Goal: Obtain resource: Download file/media

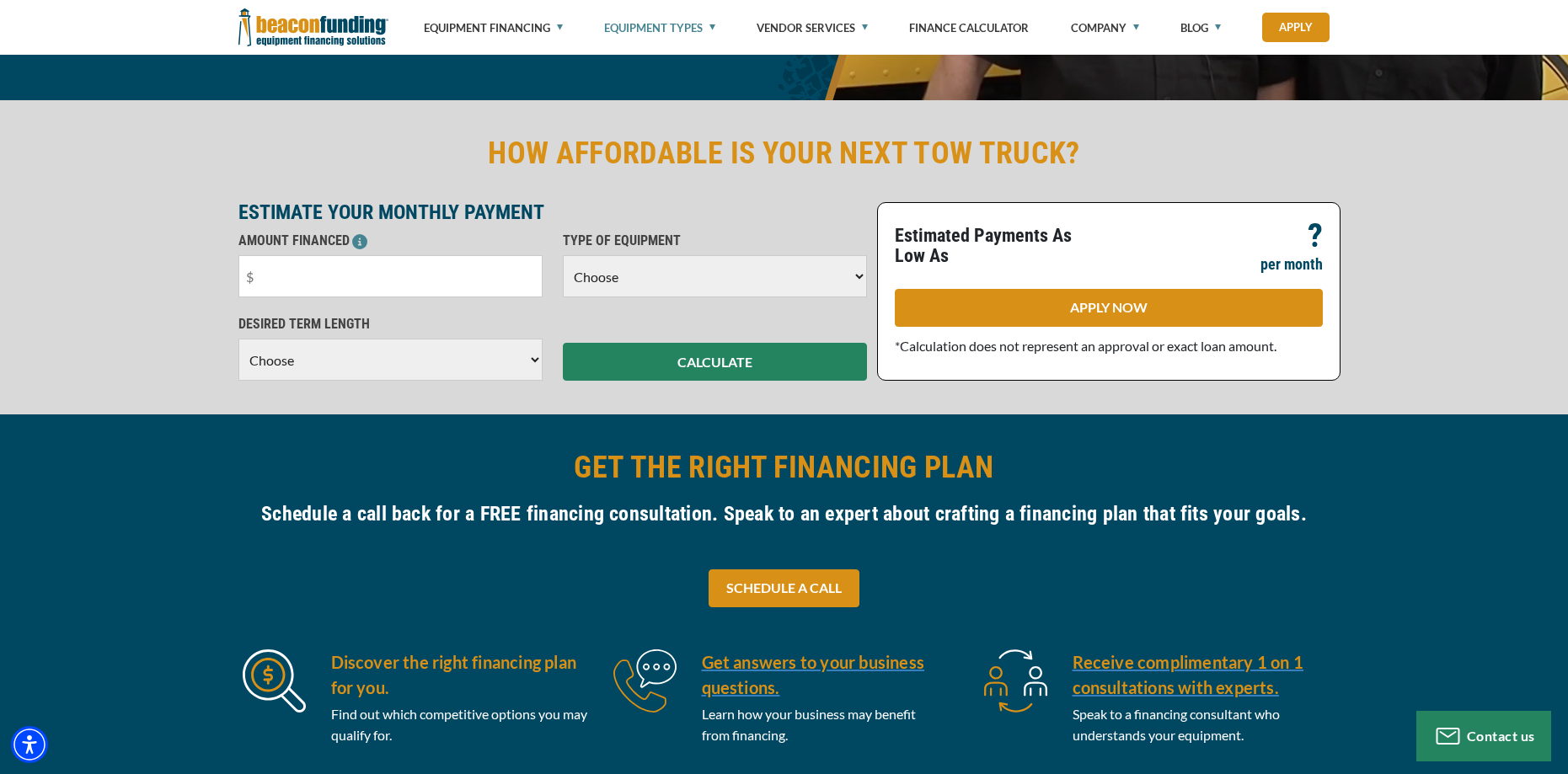
scroll to position [421, 0]
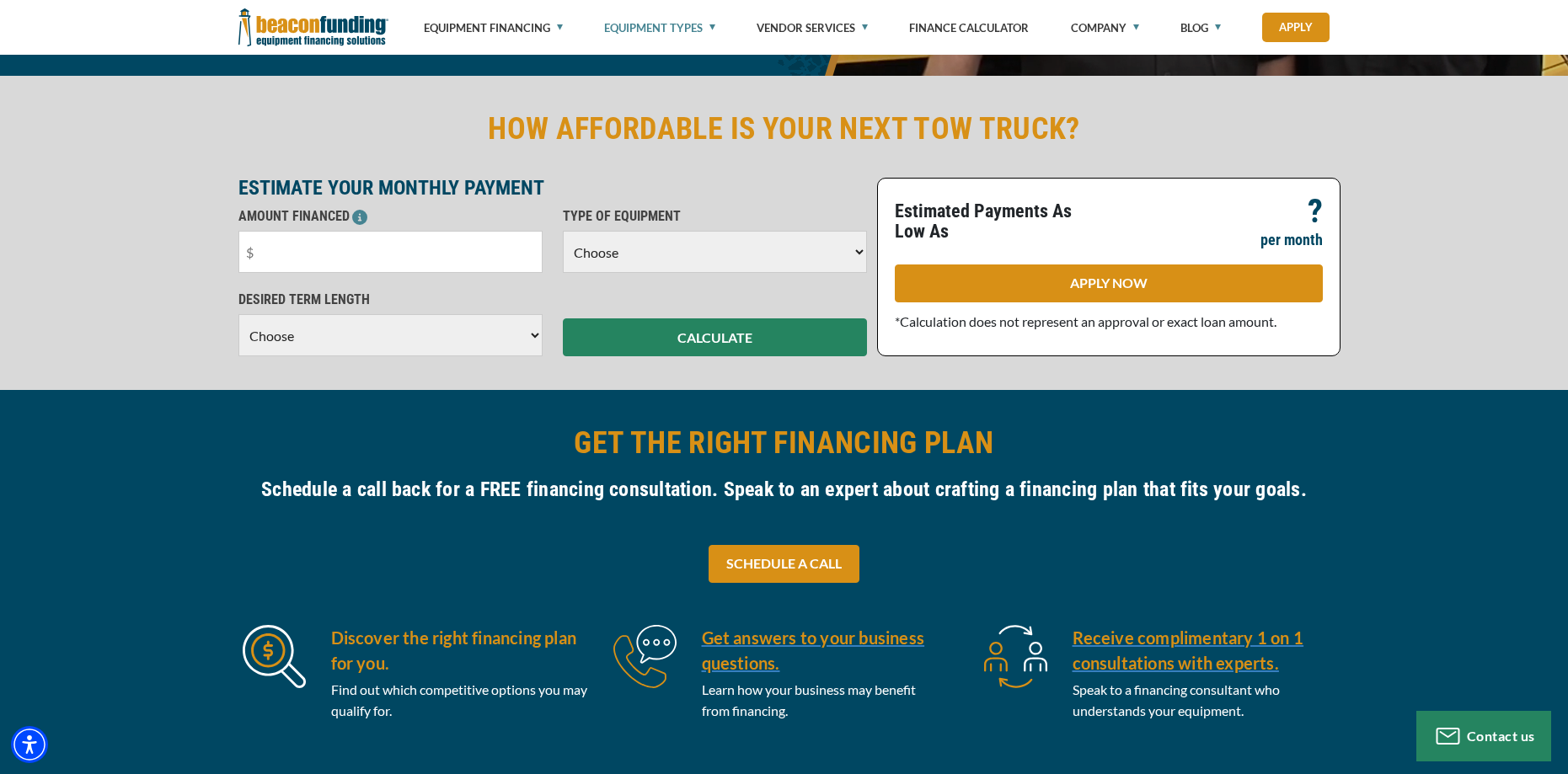
click at [657, 246] on select "Choose Backhoe Boom/Bucket Truck Chipper Commercial Mower Crane DTG/DTF Printin…" at bounding box center [714, 252] width 304 height 42
click at [366, 268] on input "text" at bounding box center [390, 252] width 304 height 42
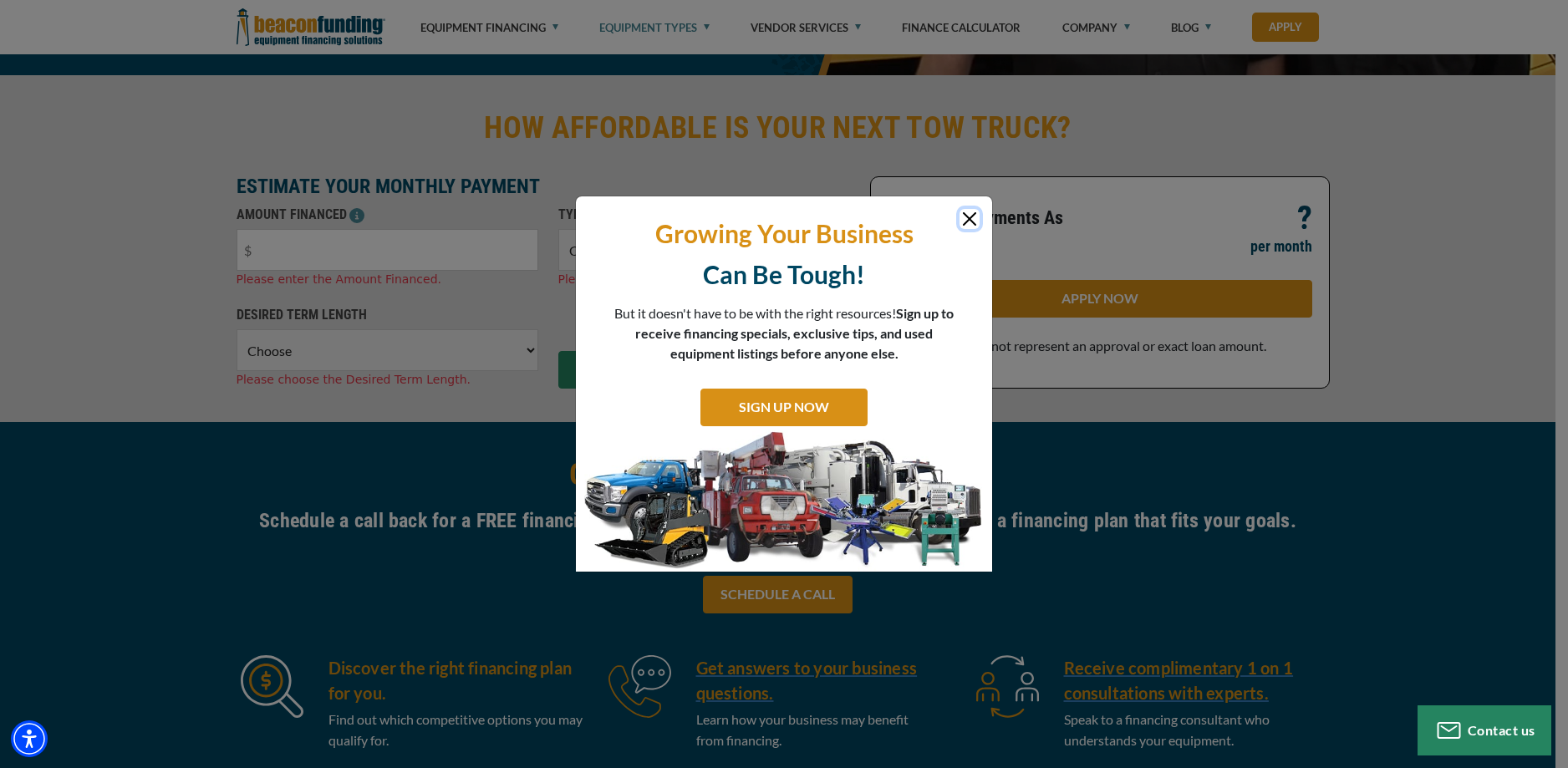
click at [964, 214] on button "Close" at bounding box center [969, 219] width 20 height 20
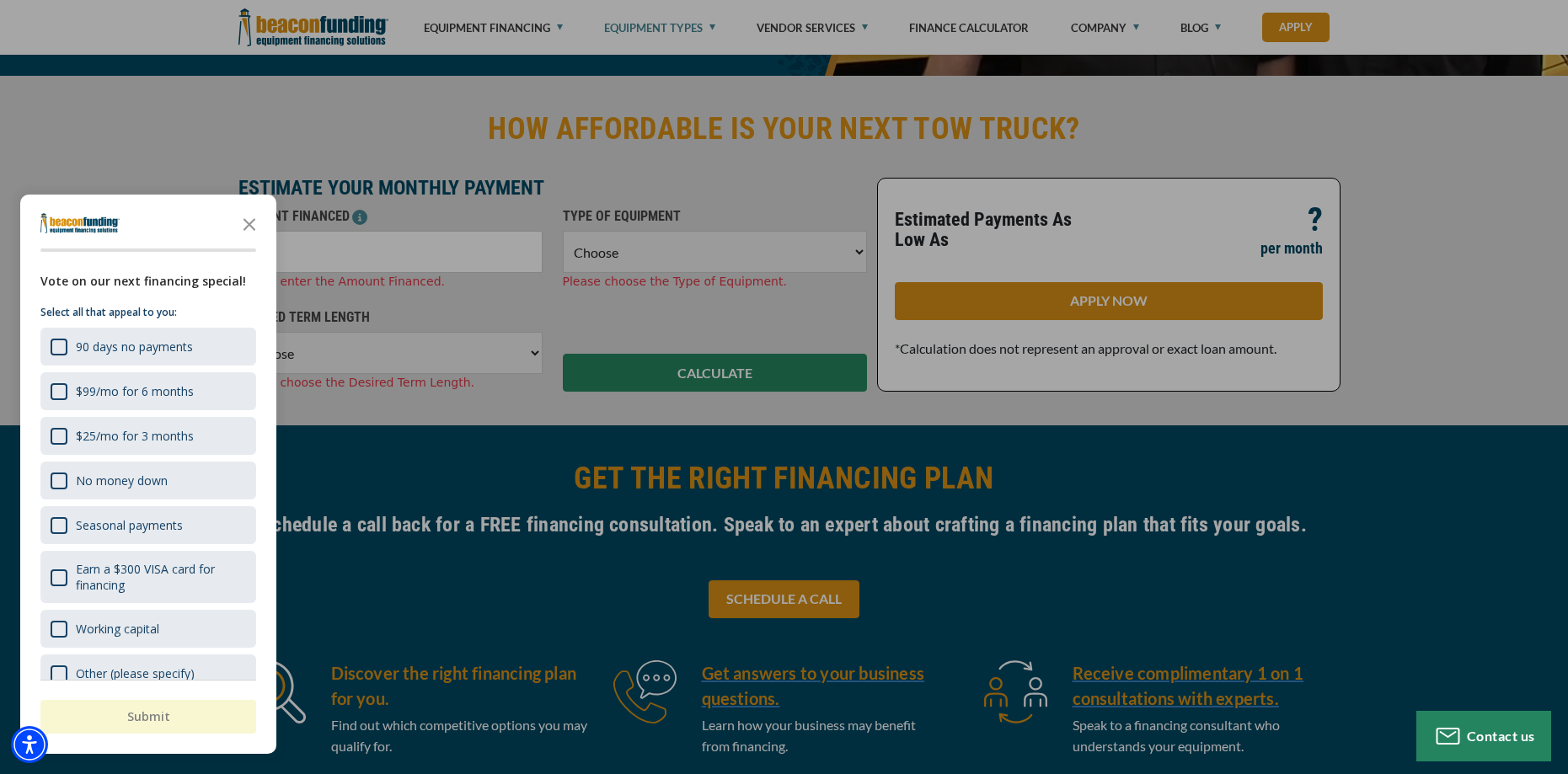
drag, startPoint x: 428, startPoint y: 258, endPoint x: 418, endPoint y: 254, distance: 10.8
click at [418, 254] on div at bounding box center [784, 387] width 1568 height 774
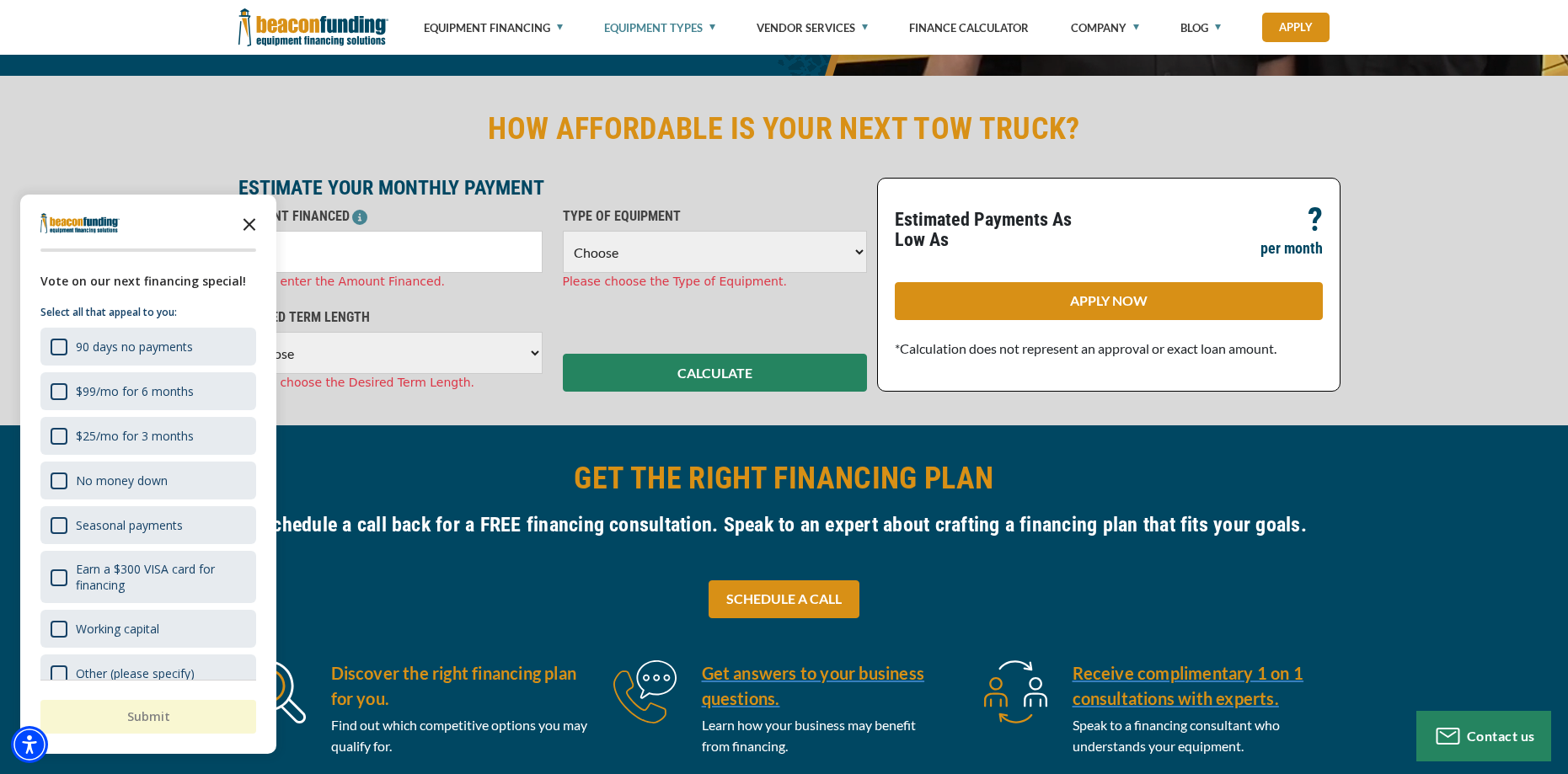
click at [250, 223] on polygon "Close the survey" at bounding box center [249, 224] width 12 height 12
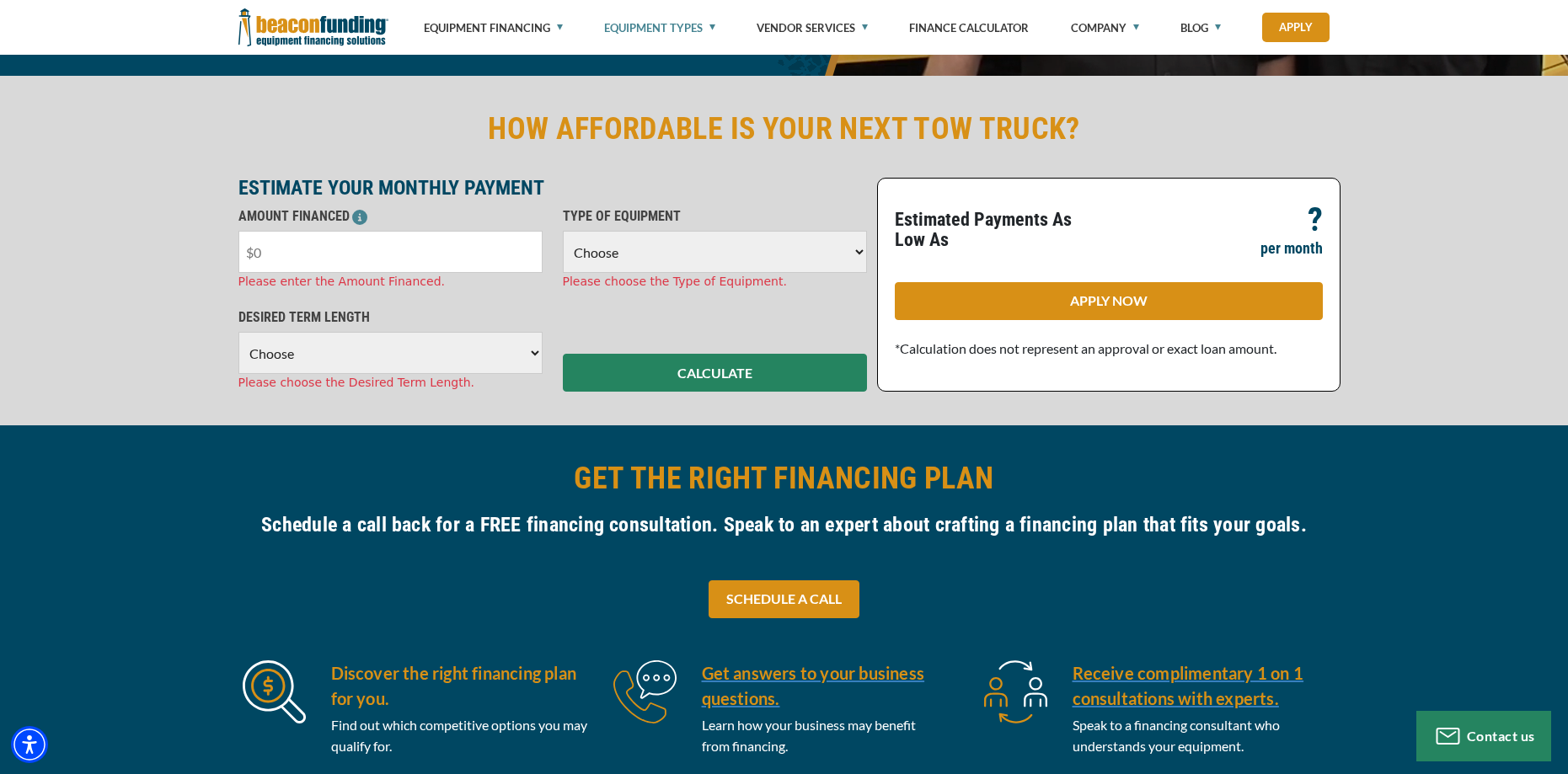
click at [268, 253] on input "text" at bounding box center [390, 252] width 304 height 42
type input "$60,000"
click at [595, 254] on select "Choose Backhoe Boom/Bucket Truck Chipper Commercial Mower Crane DTG/DTF Printin…" at bounding box center [714, 252] width 304 height 42
select select "5"
click at [563, 231] on select "Choose Backhoe Boom/Bucket Truck Chipper Commercial Mower Crane DTG/DTF Printin…" at bounding box center [714, 252] width 304 height 42
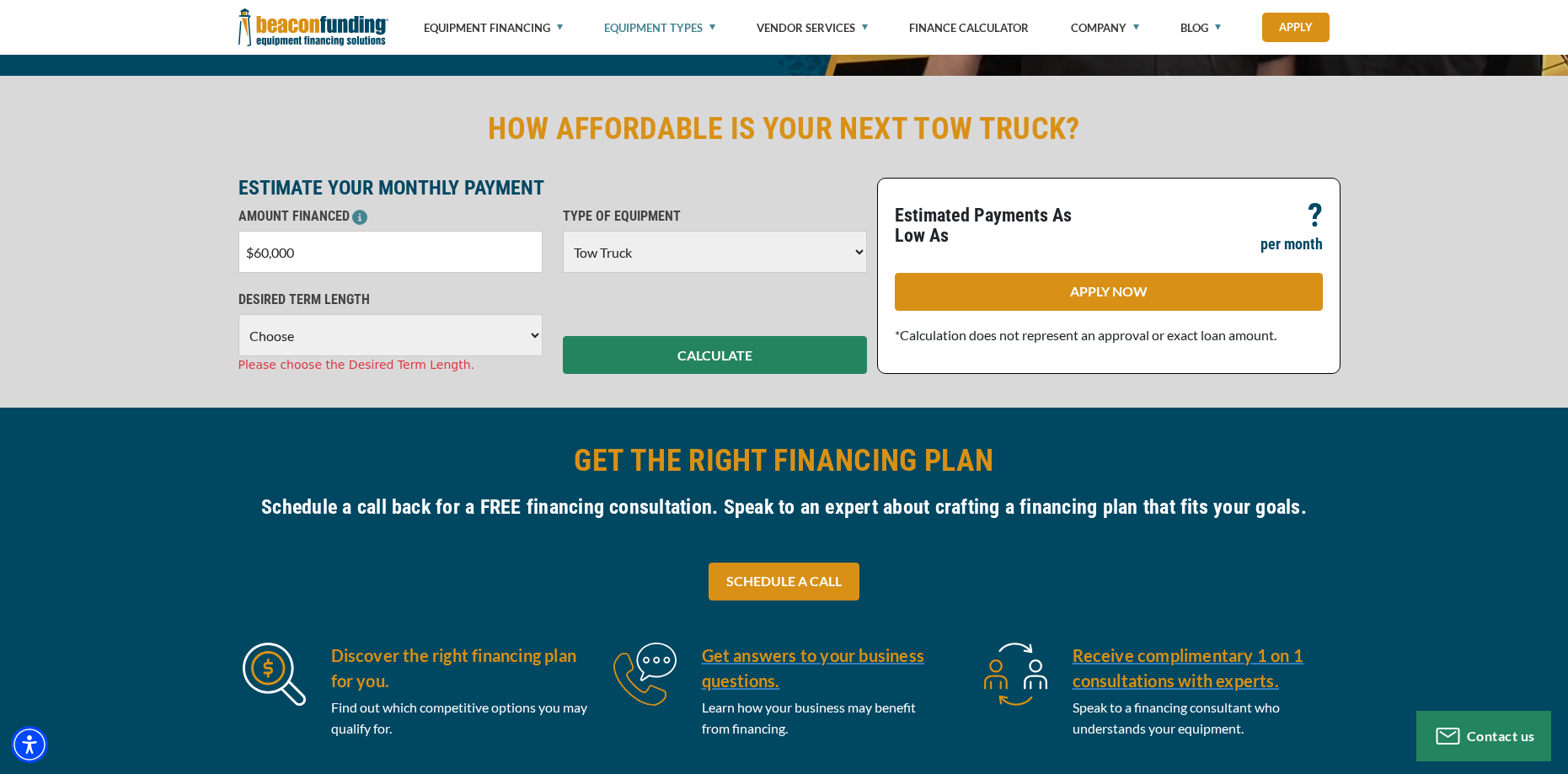
click at [351, 334] on select "Choose 36 Months 48 Months 60 Months" at bounding box center [390, 335] width 304 height 42
select select "60"
click at [239, 314] on select "Choose 36 Months 48 Months 60 Months" at bounding box center [390, 335] width 304 height 42
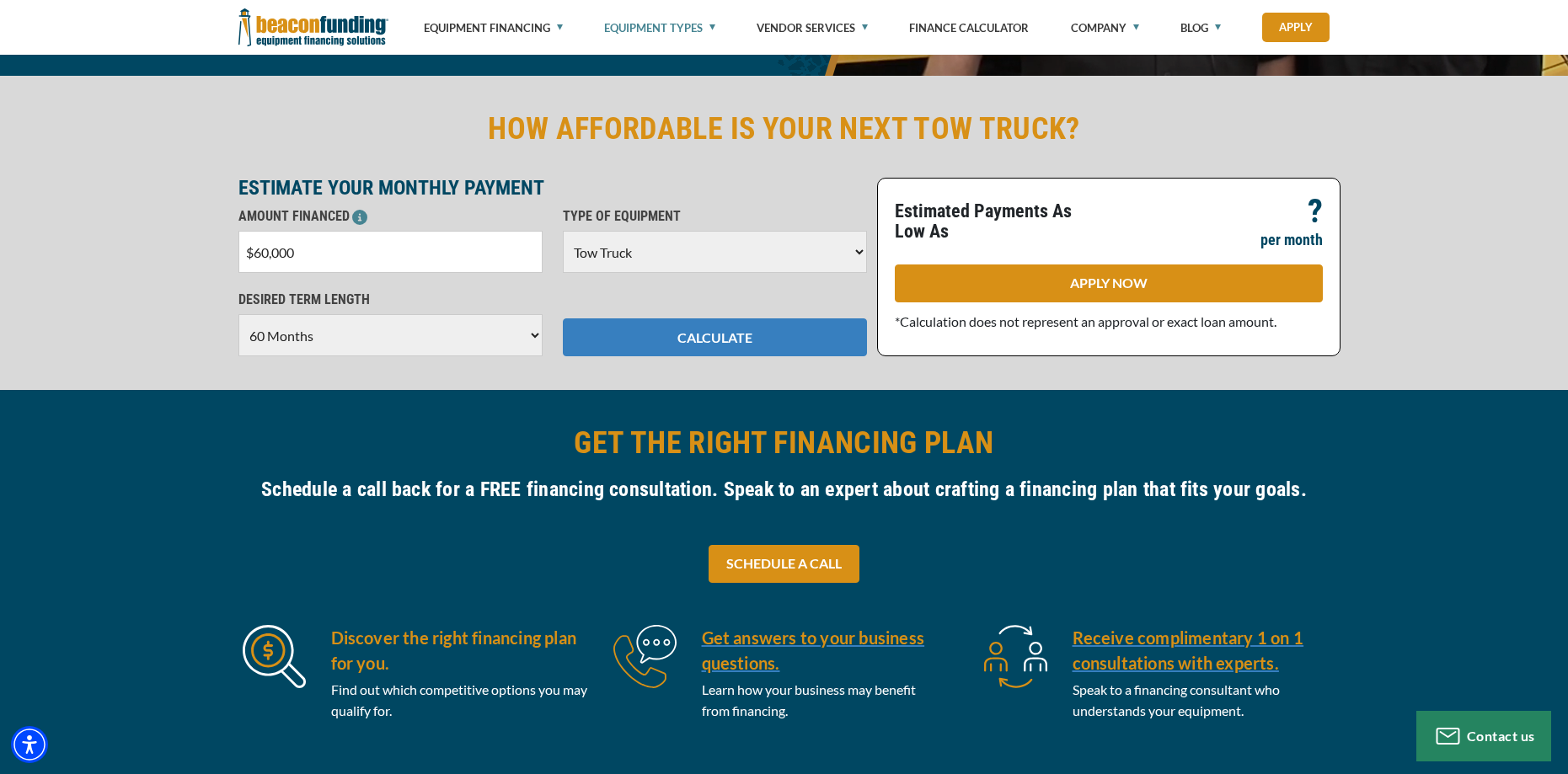
click at [710, 345] on button "CALCULATE" at bounding box center [714, 337] width 304 height 38
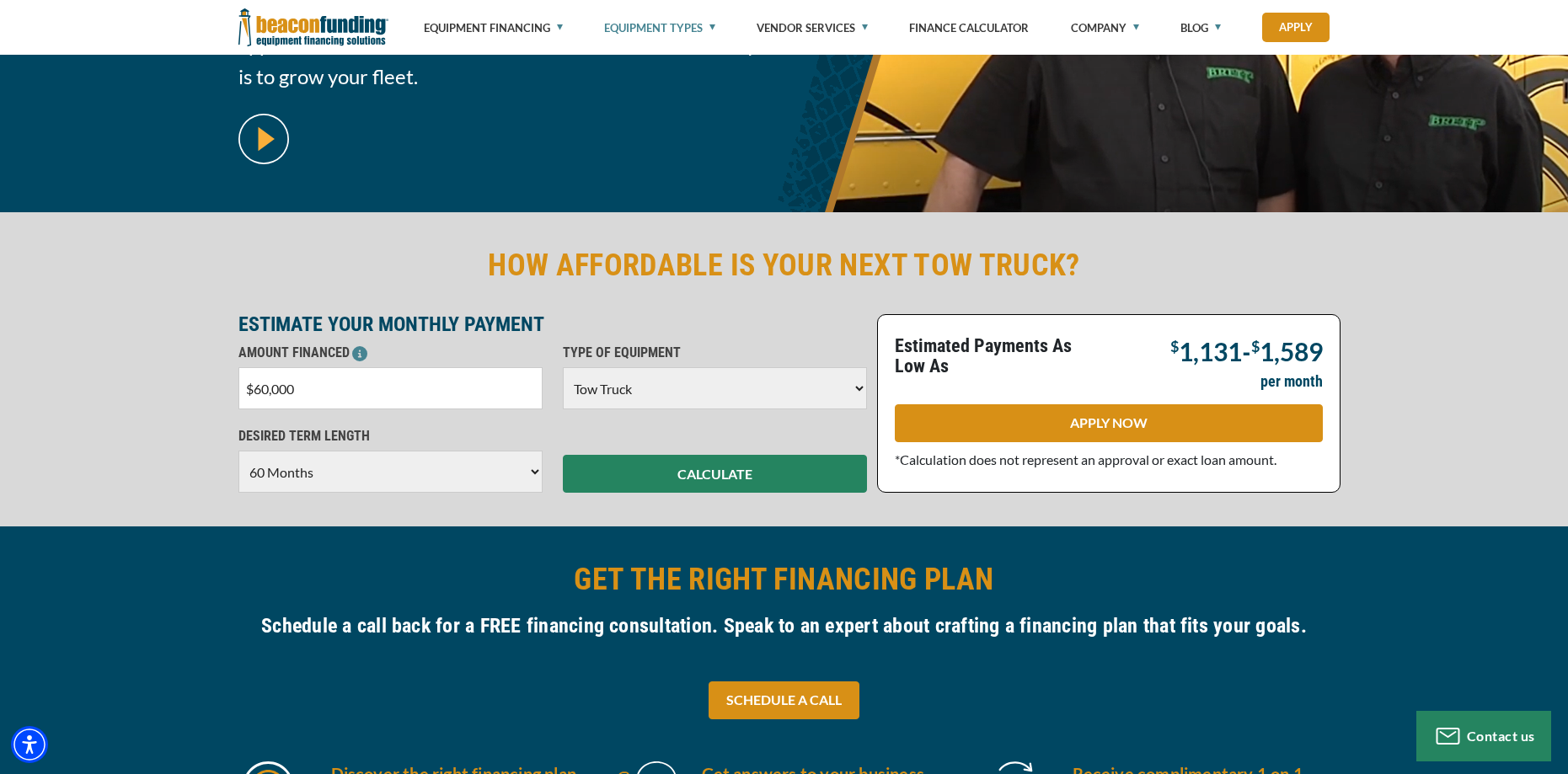
scroll to position [84, 0]
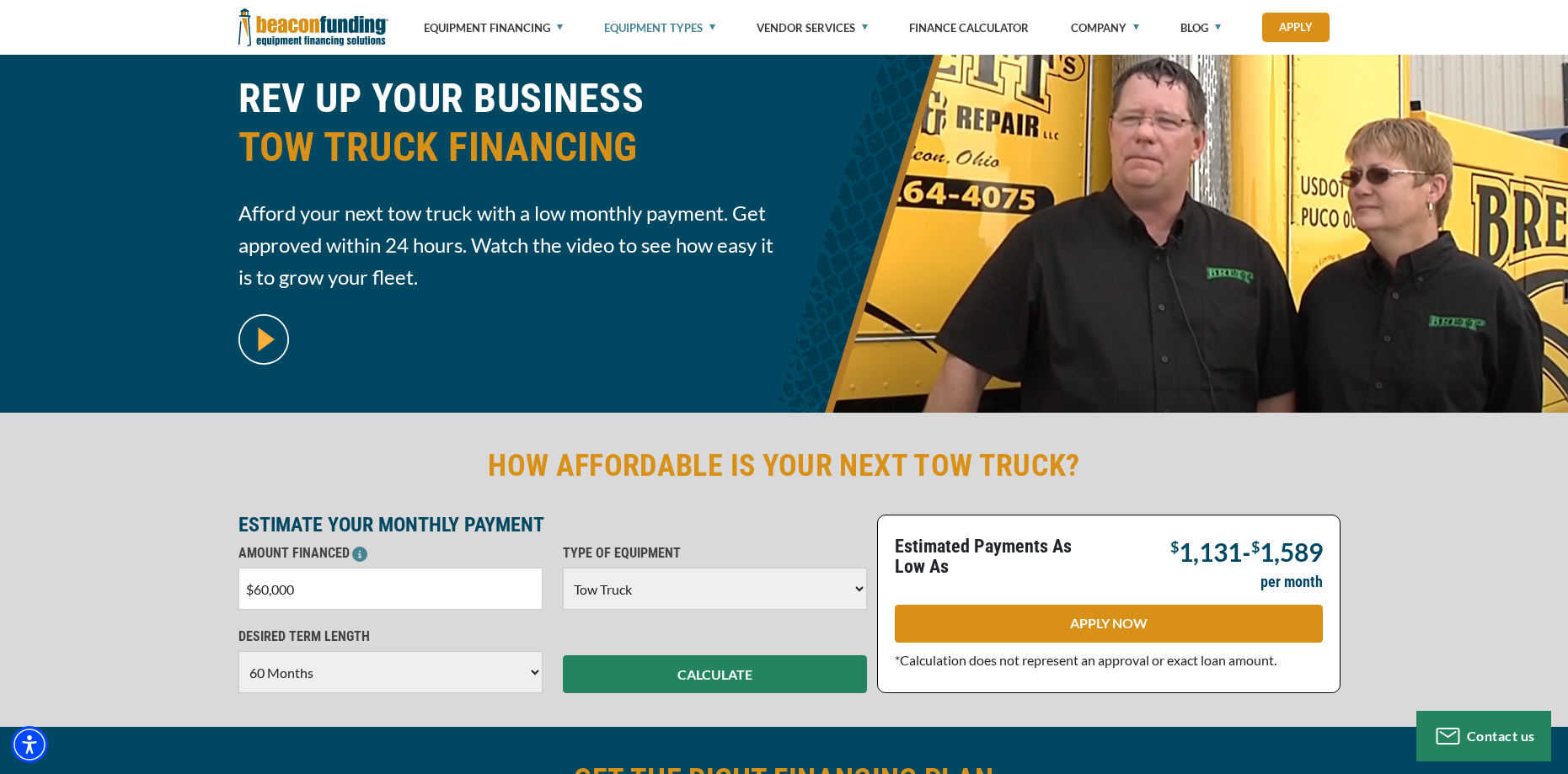
drag, startPoint x: 324, startPoint y: 590, endPoint x: 151, endPoint y: 590, distance: 173.0
click at [151, 593] on div "HOW AFFORDABLE IS YOUR NEXT TOW TRUCK? ESTIMATE YOUR MONTHLY PAYMENT AMOUNT FIN…" at bounding box center [784, 570] width 1568 height 314
type input "$100,000"
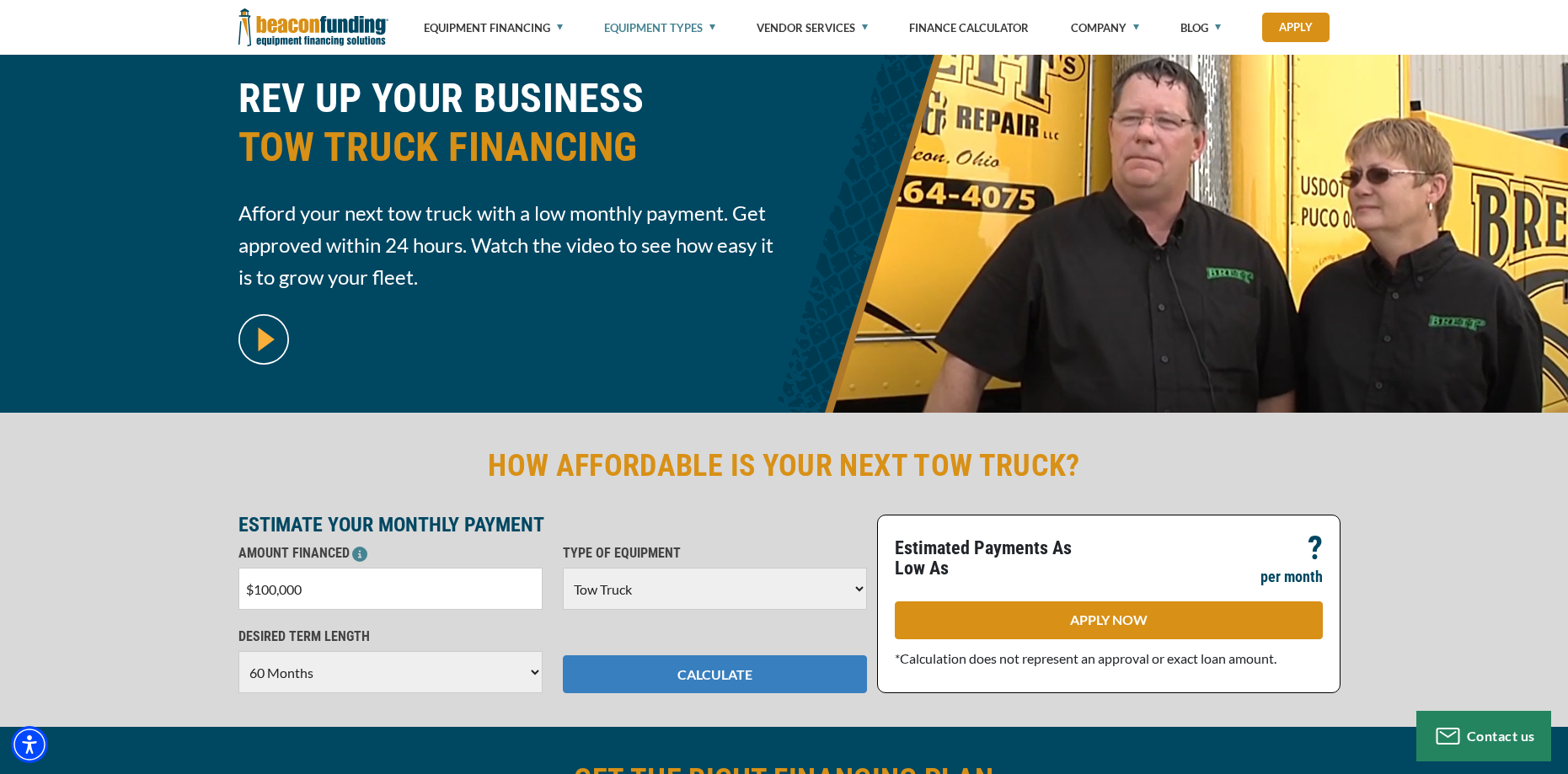
click at [689, 672] on button "CALCULATE" at bounding box center [714, 674] width 304 height 38
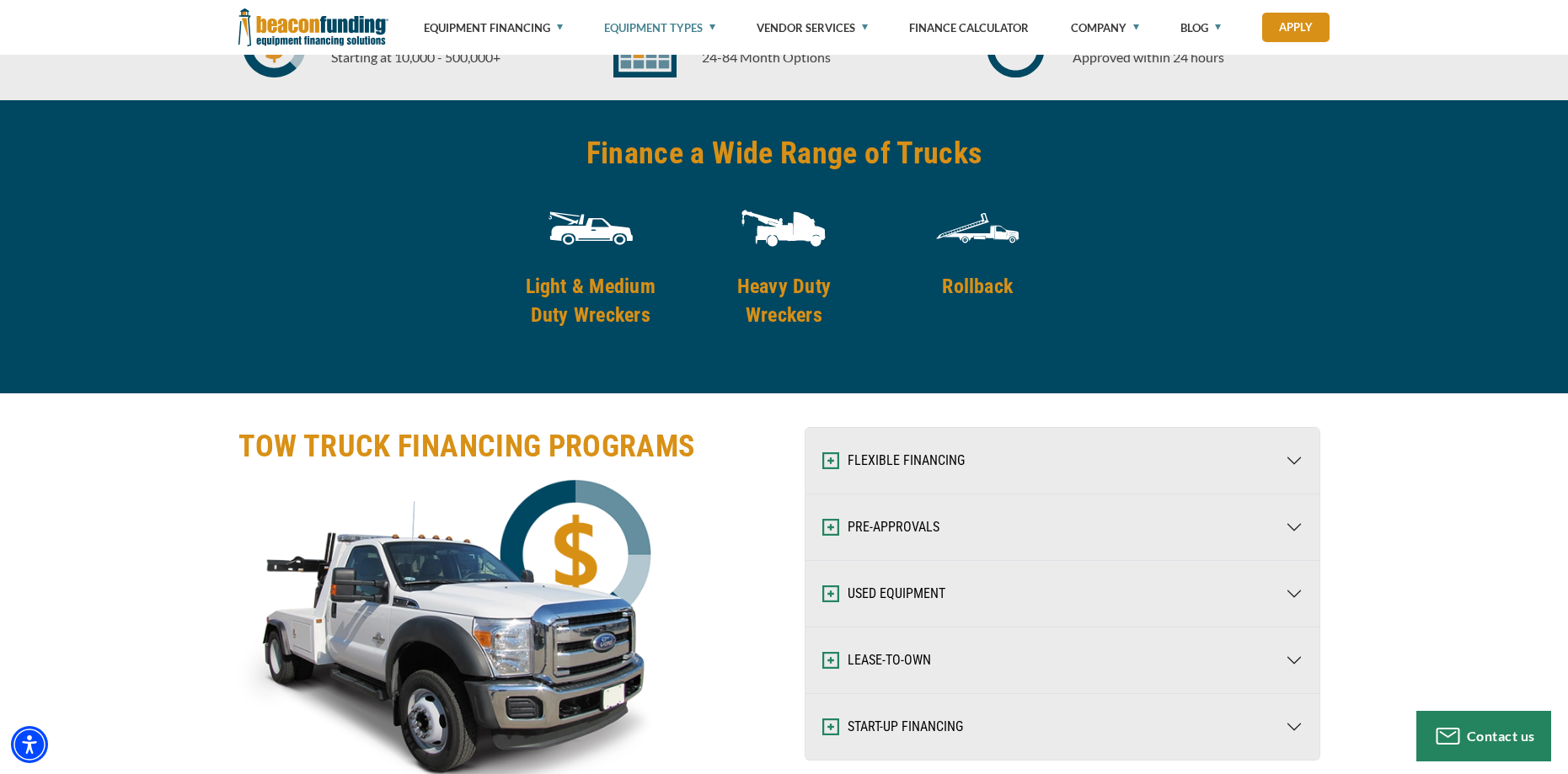
scroll to position [2358, 0]
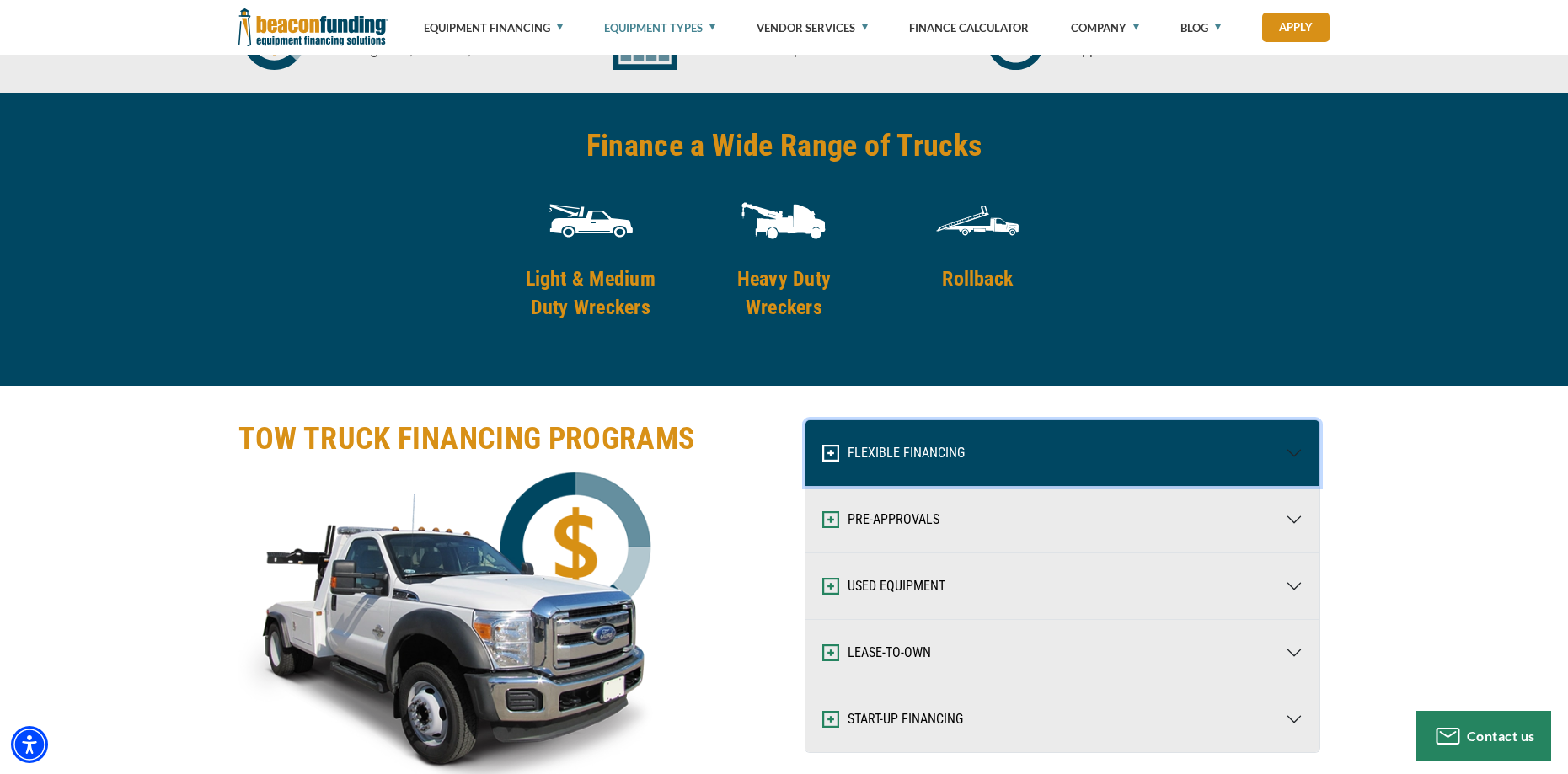
click at [1294, 447] on button "FLEXIBLE FINANCING" at bounding box center [1062, 453] width 514 height 66
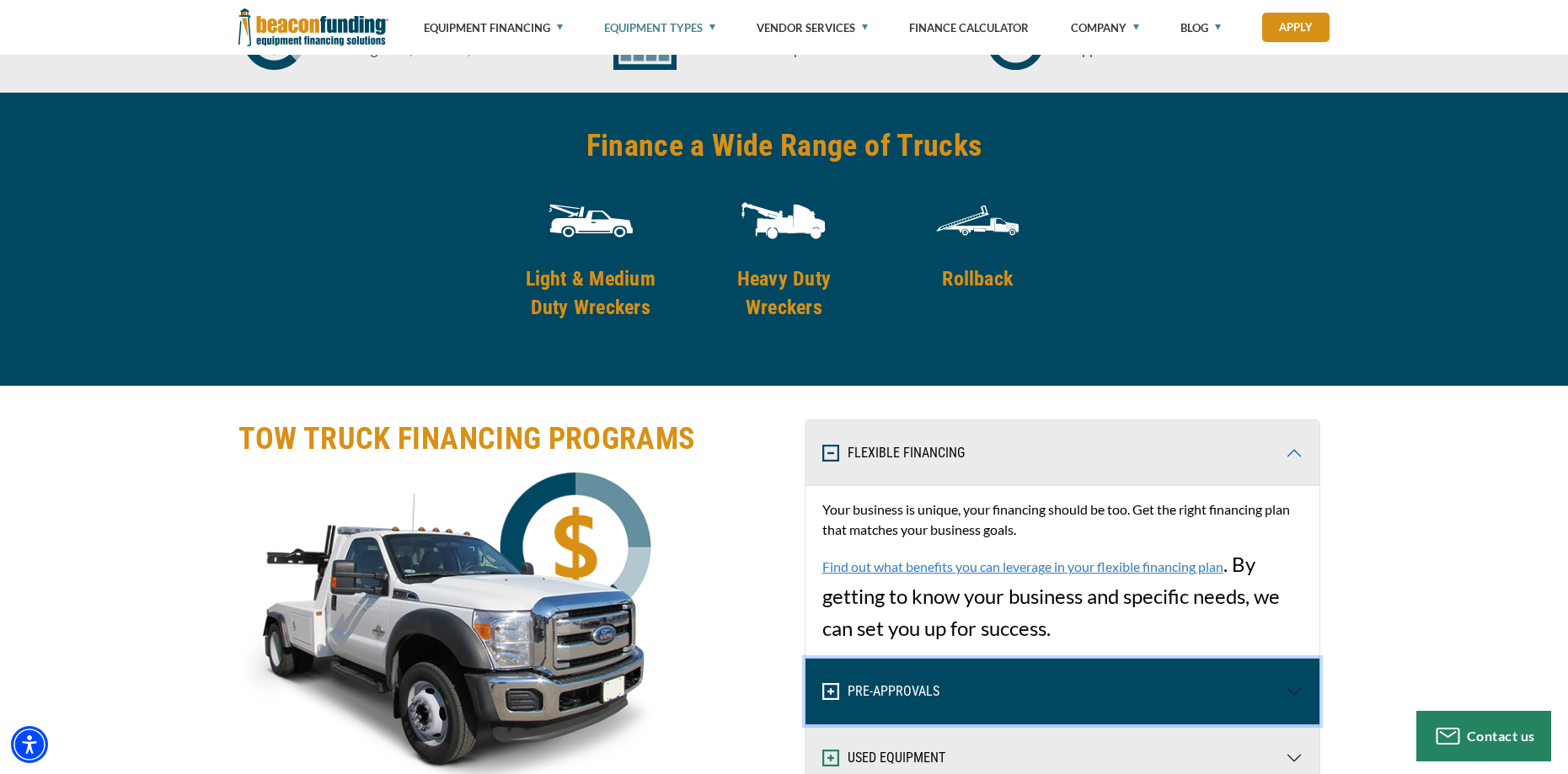
click at [1295, 685] on button "PRE-APPROVALS" at bounding box center [1062, 691] width 514 height 66
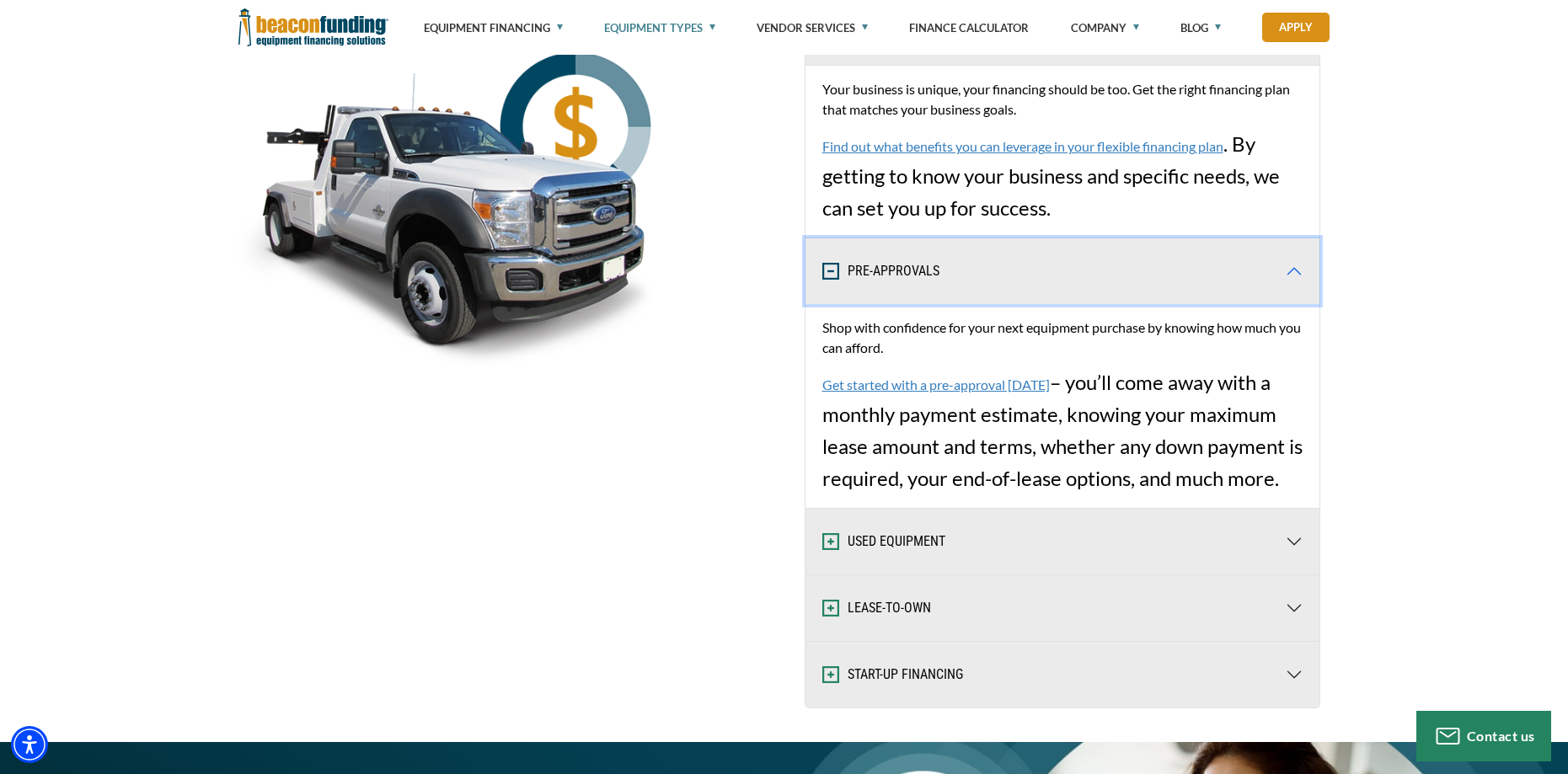
scroll to position [2779, 0]
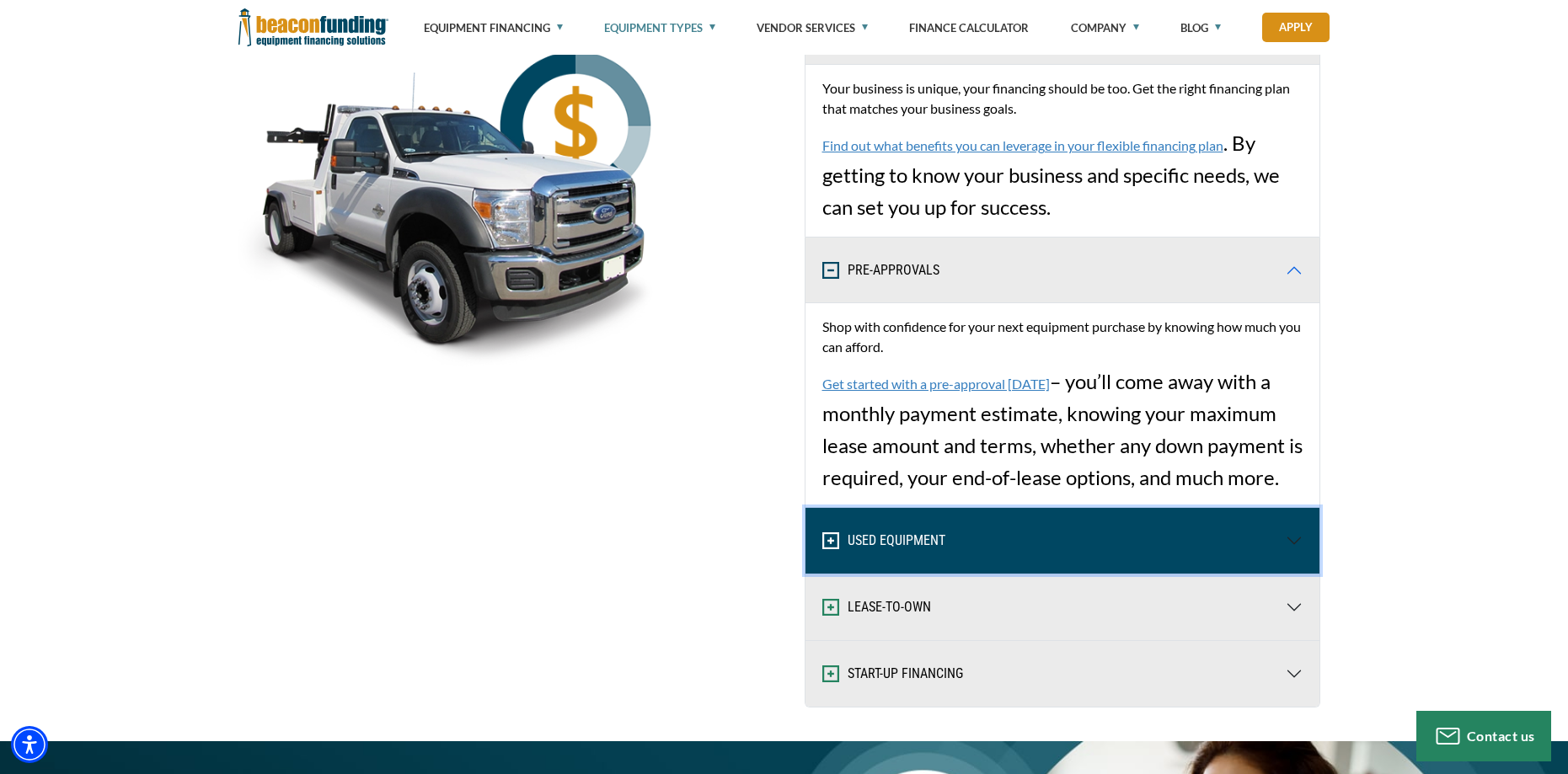
click at [843, 519] on button "USED EQUIPMENT" at bounding box center [1062, 540] width 514 height 66
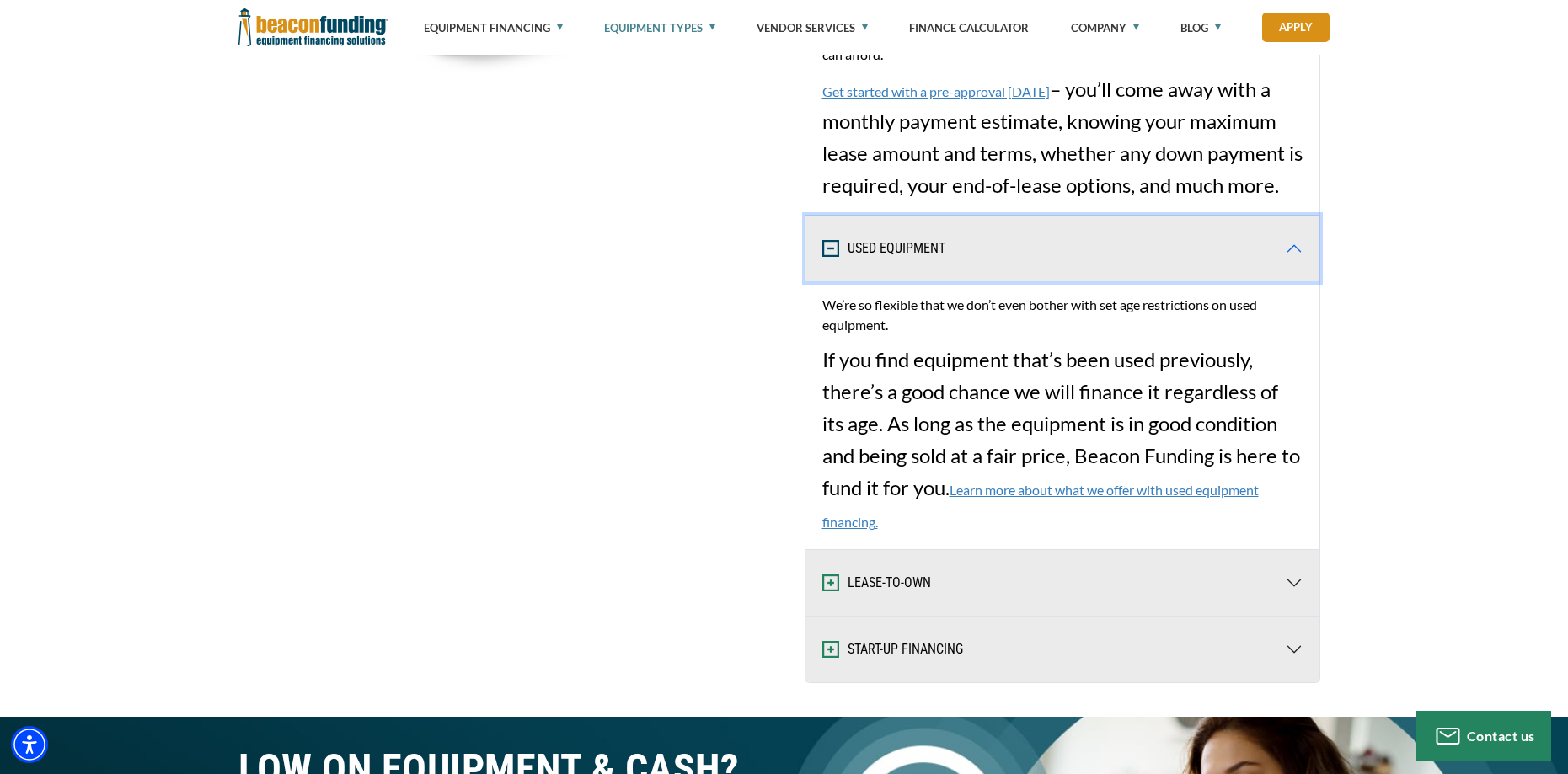
scroll to position [3200, 0]
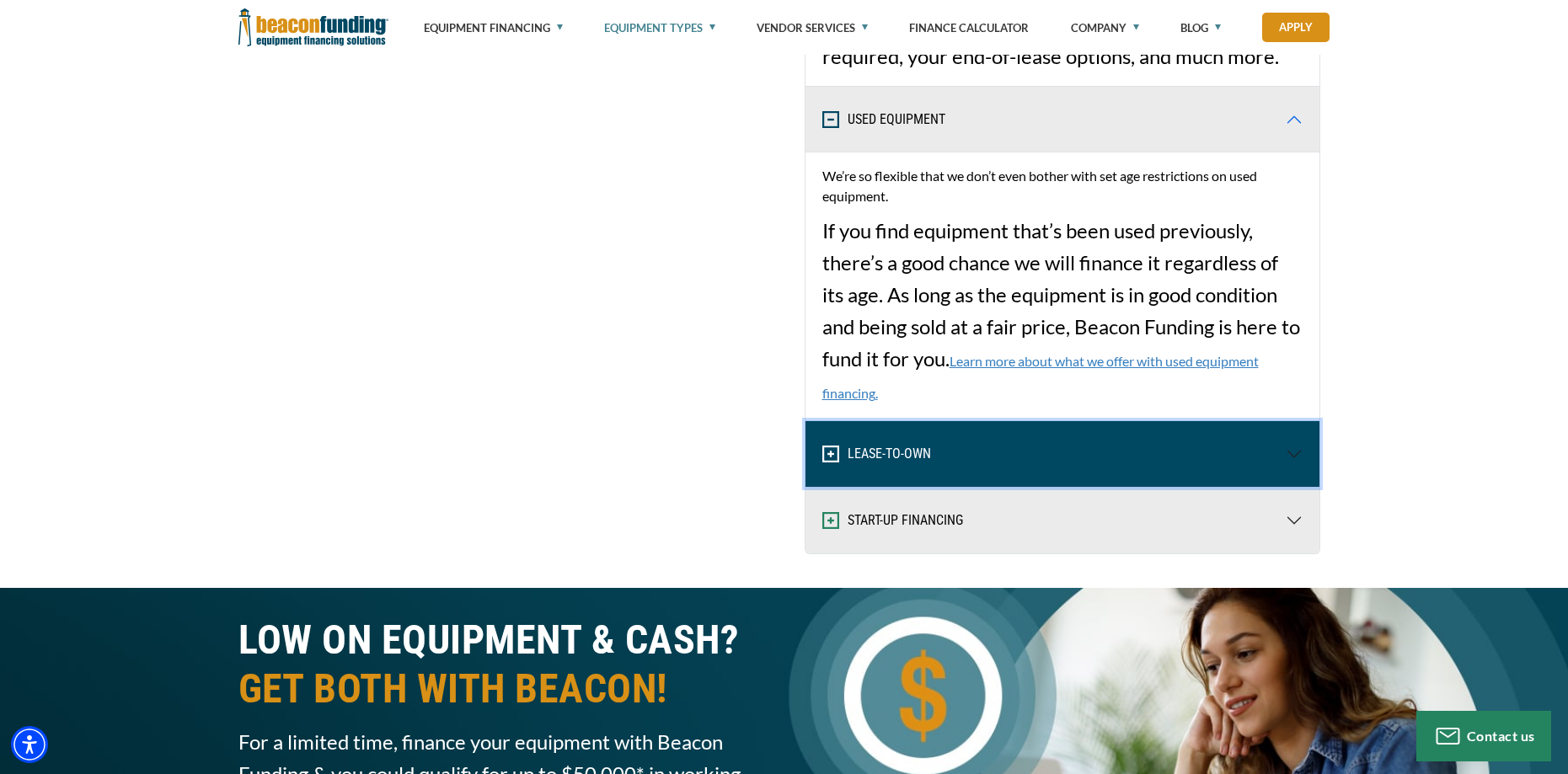
click at [893, 458] on button "LEASE-TO-OWN" at bounding box center [1062, 454] width 514 height 66
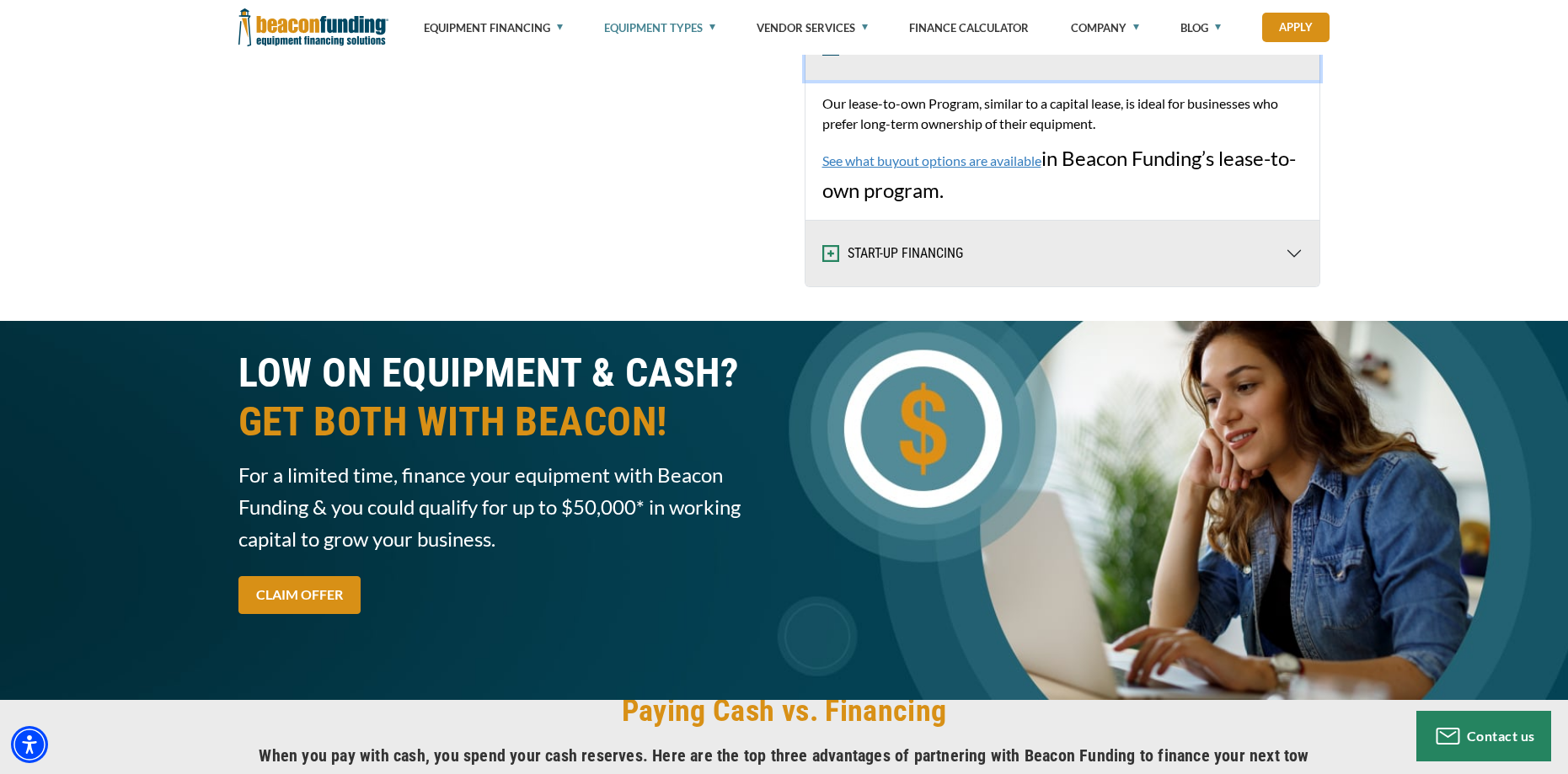
scroll to position [3790, 0]
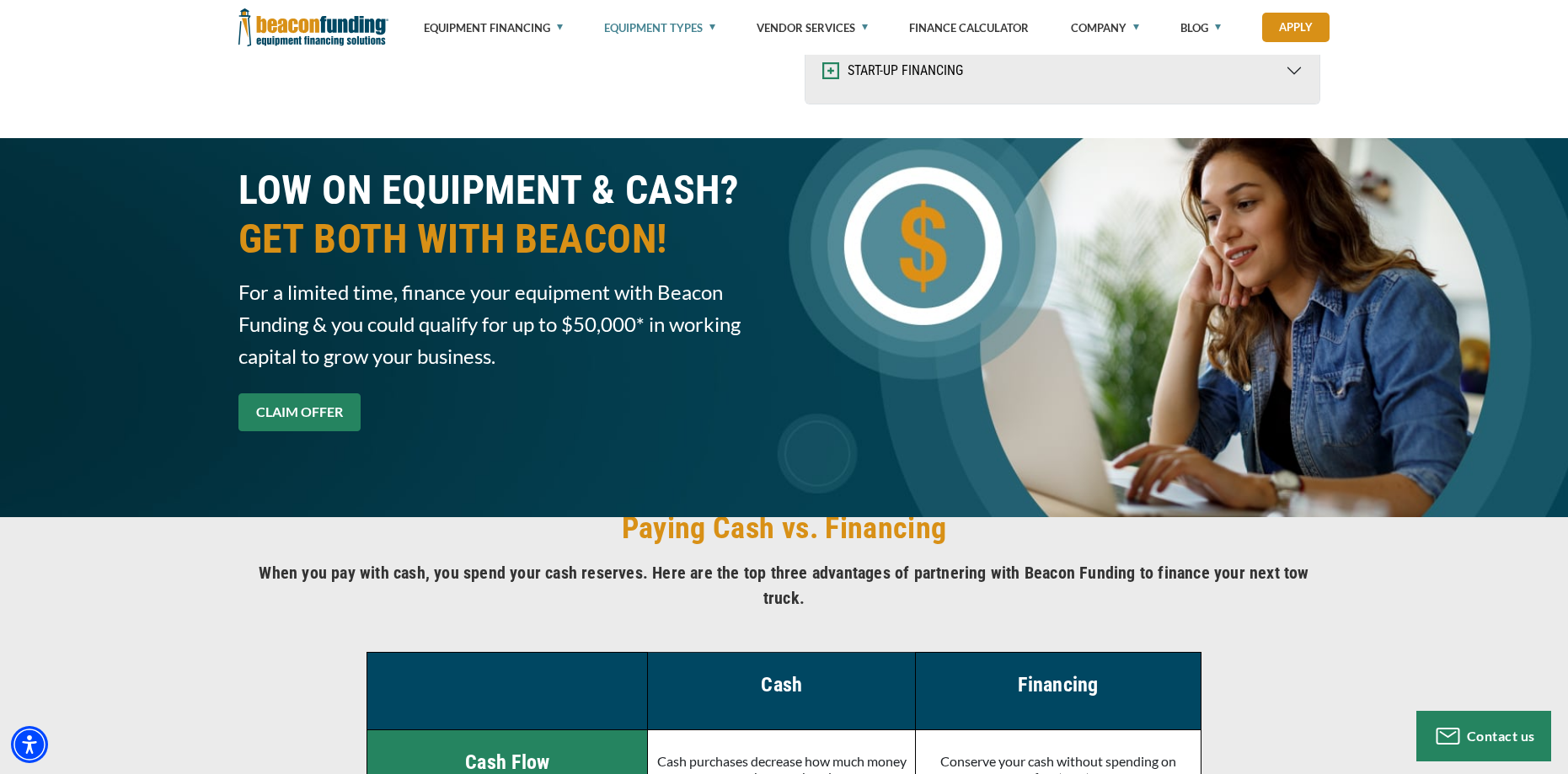
click at [297, 407] on link "CLAIM OFFER" at bounding box center [299, 413] width 122 height 38
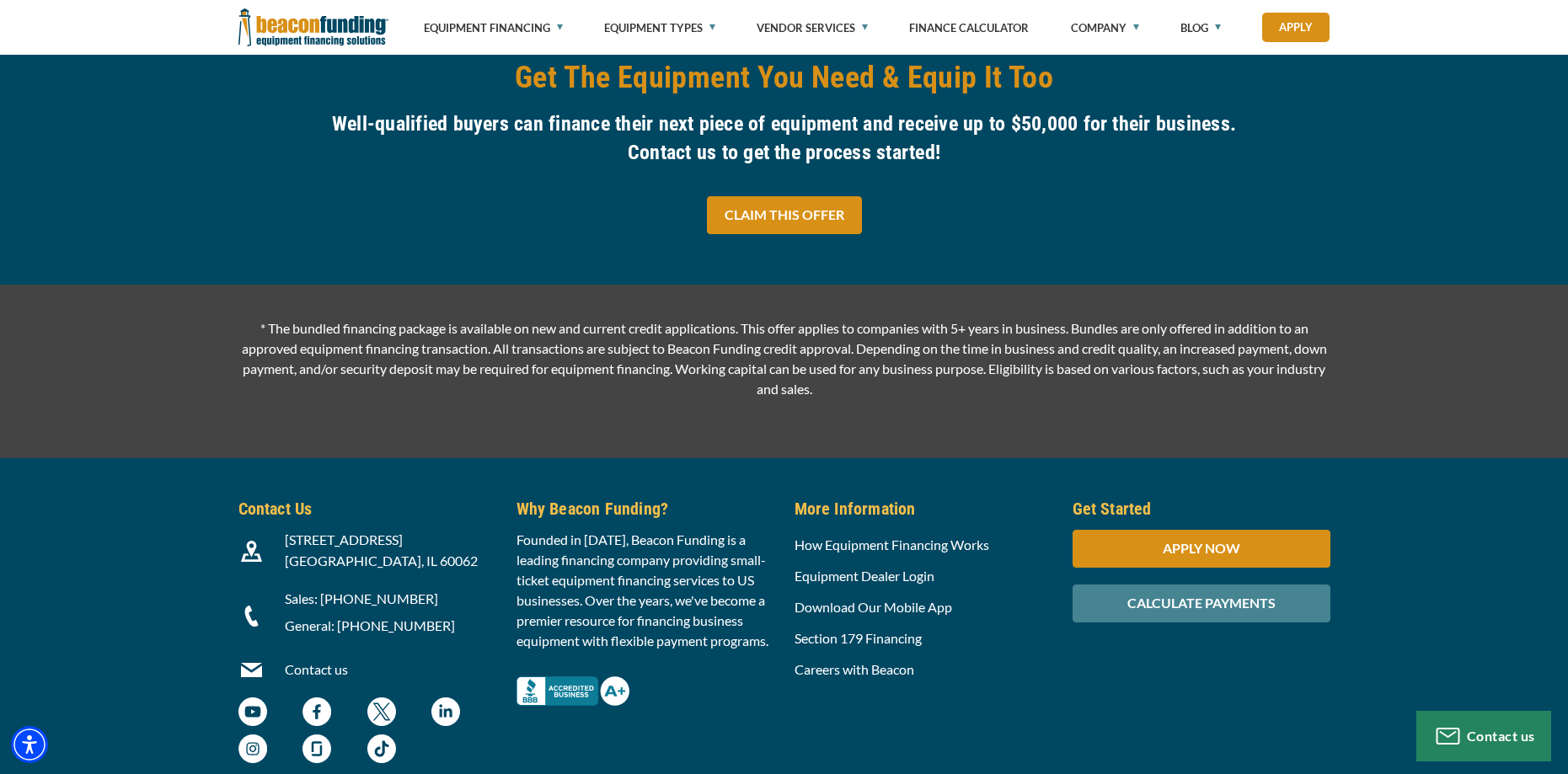
scroll to position [3195, 0]
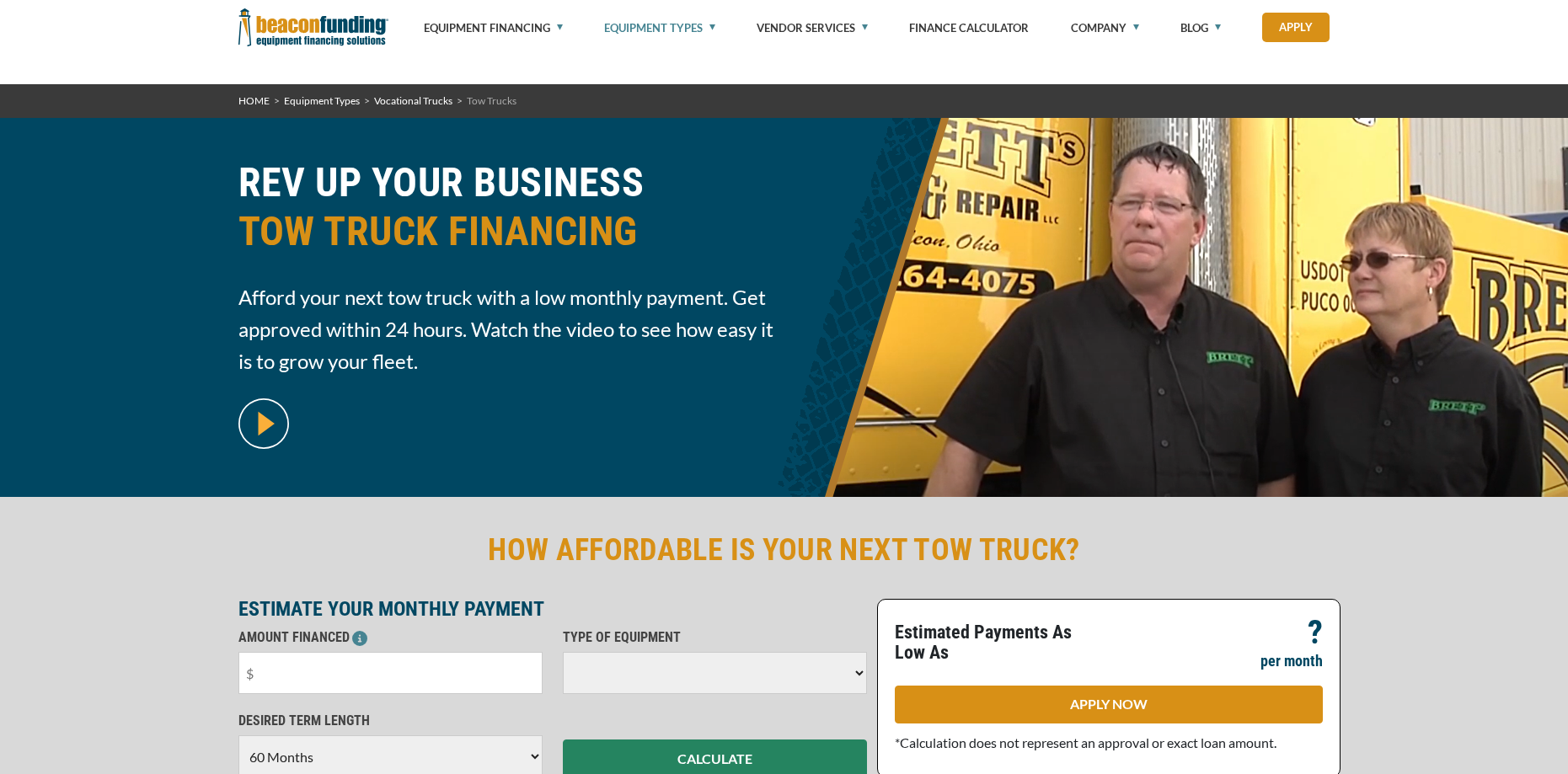
select select "60"
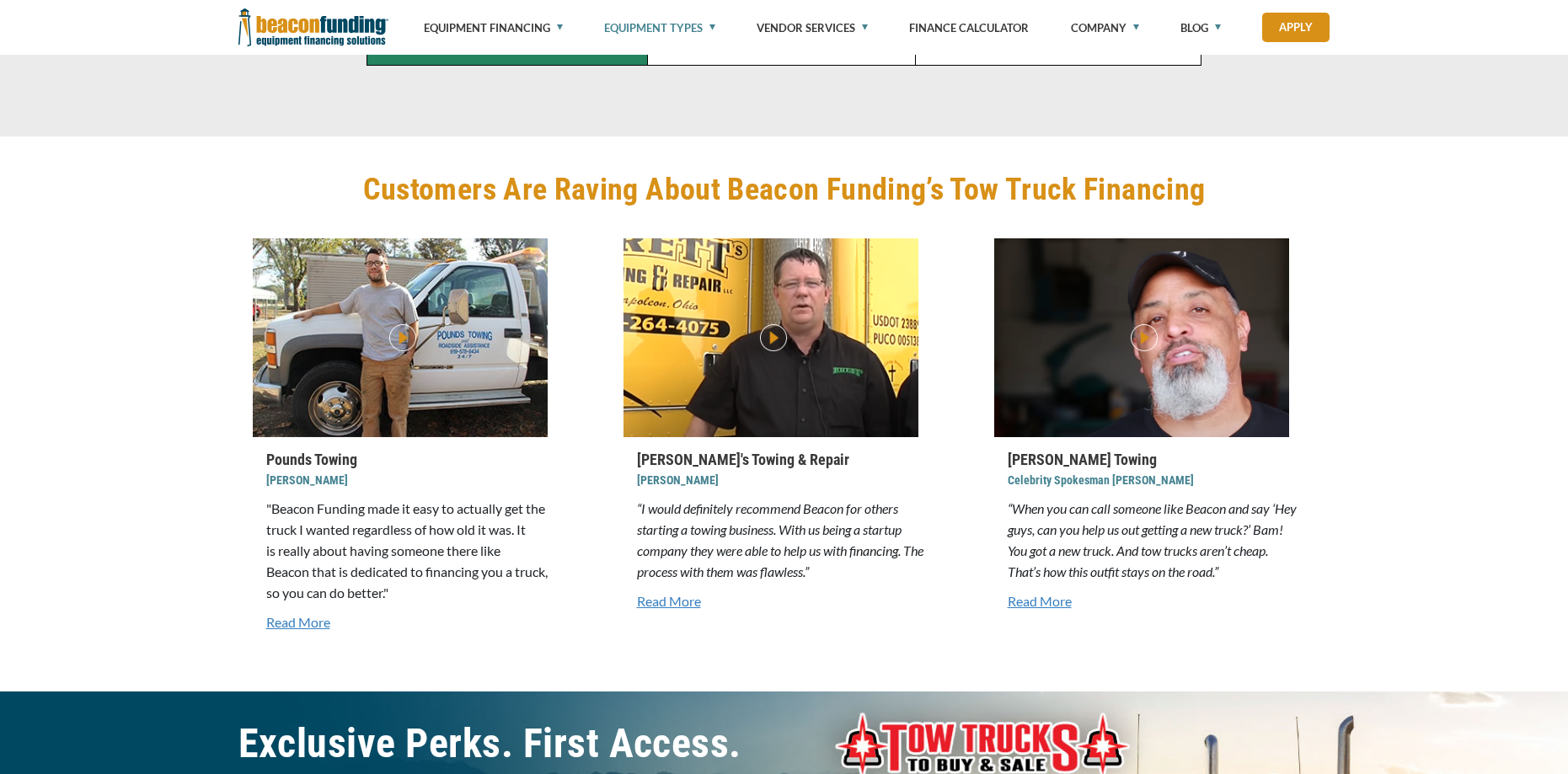
scroll to position [3790, 0]
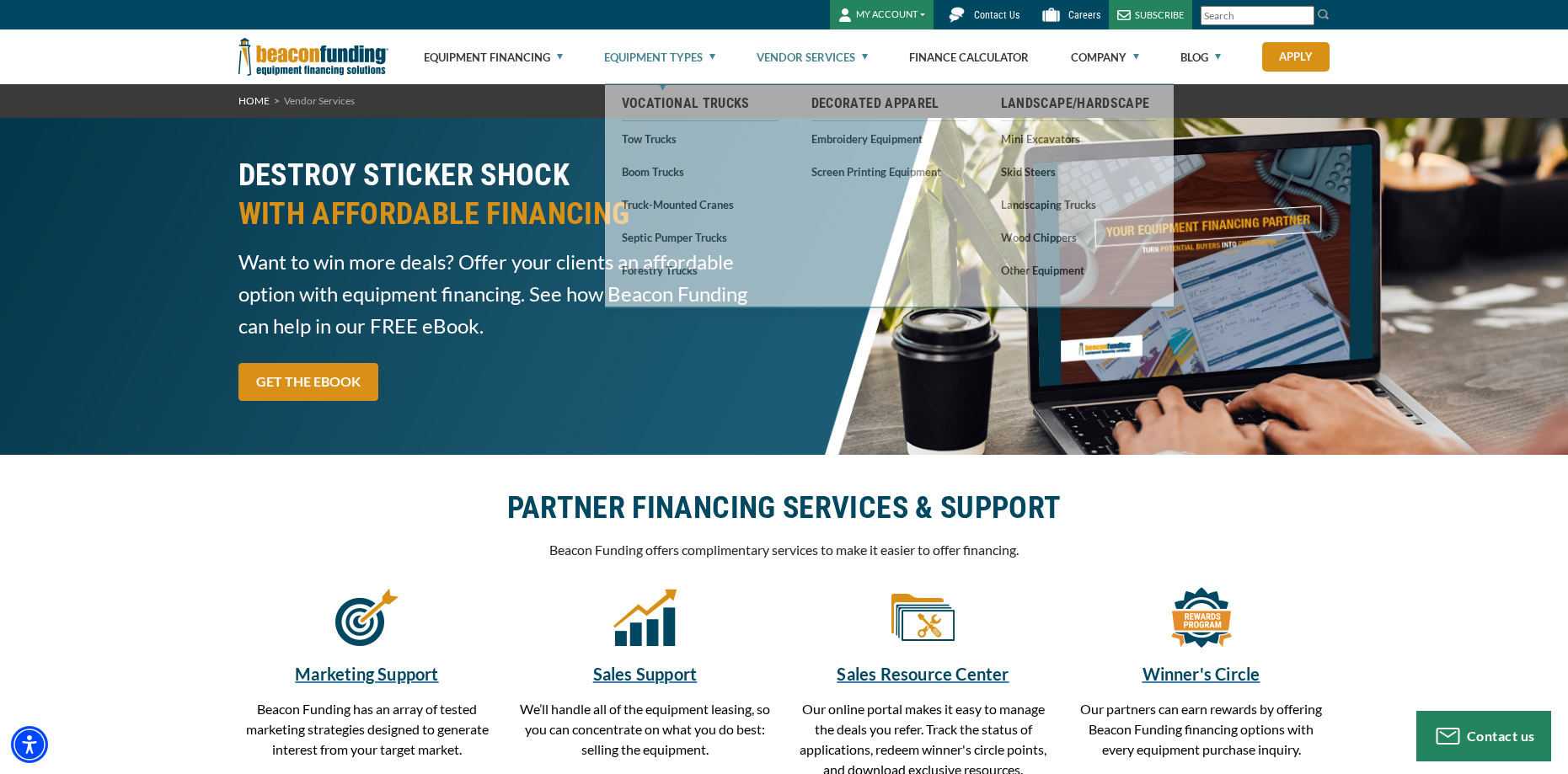
click at [715, 54] on link "Equipment Types" at bounding box center [659, 57] width 111 height 54
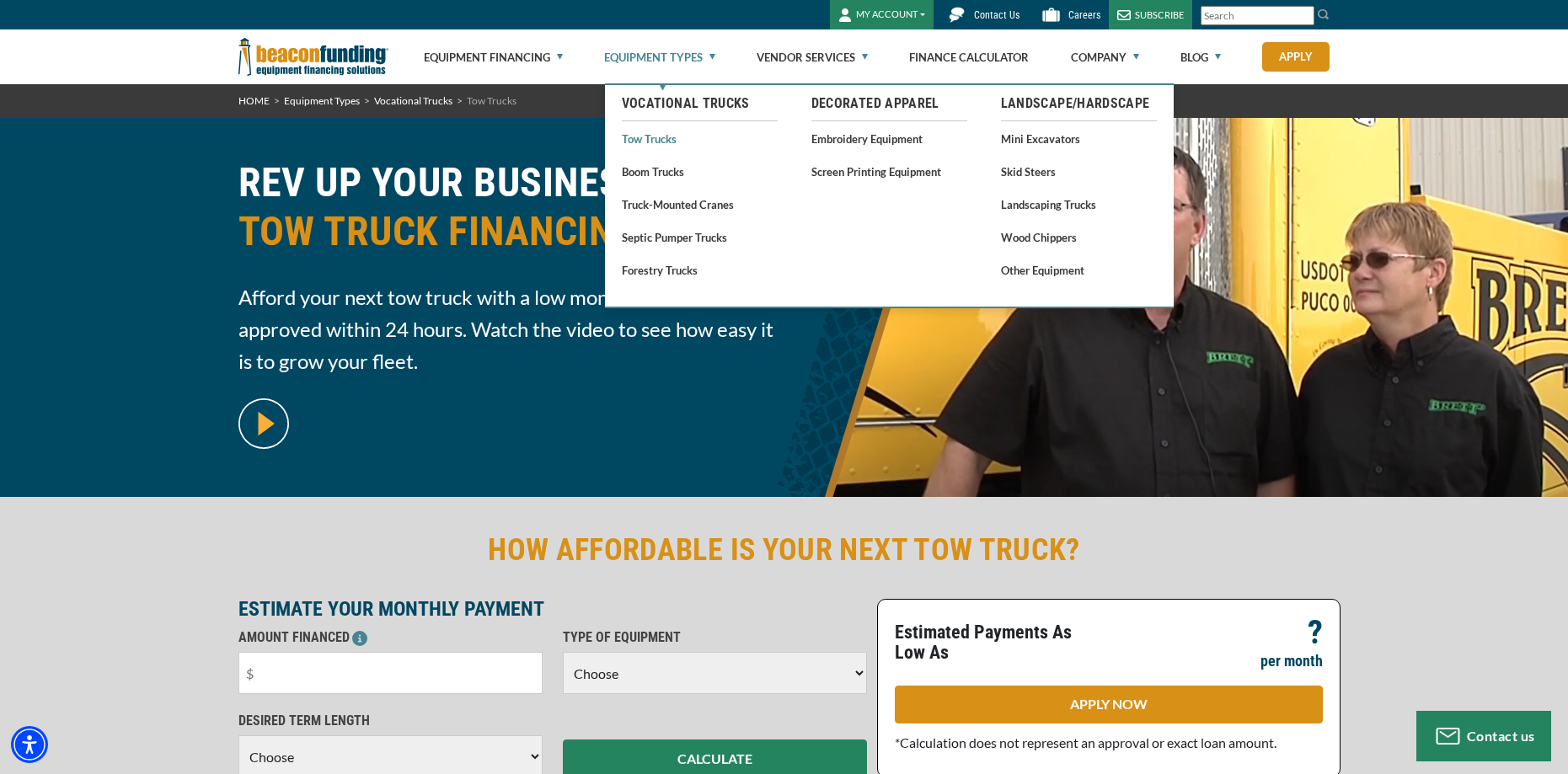
click at [659, 137] on link "Tow Trucks" at bounding box center [700, 139] width 156 height 21
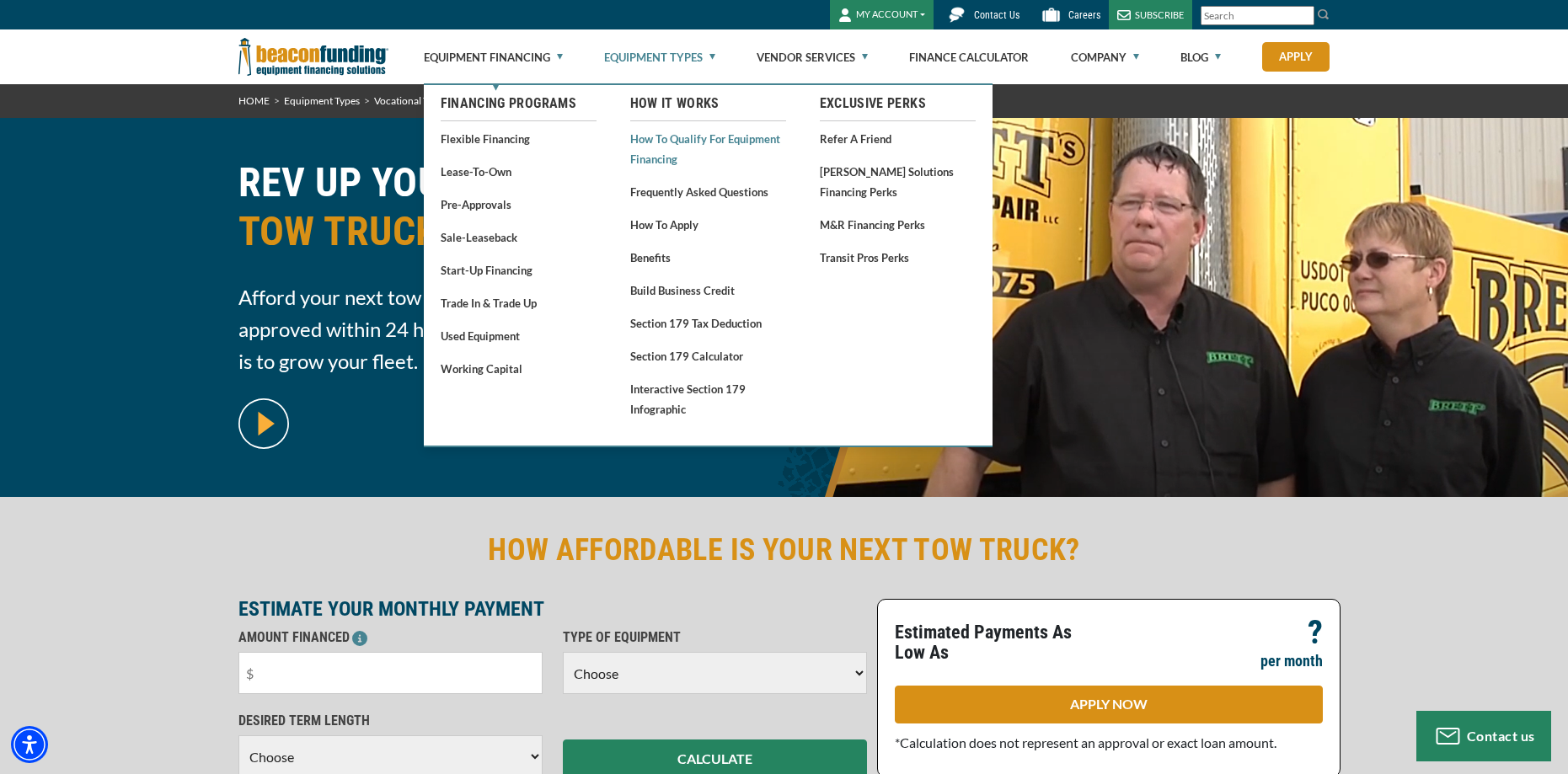
click at [657, 136] on link "How to Qualify for Equipment Financing" at bounding box center [708, 148] width 156 height 41
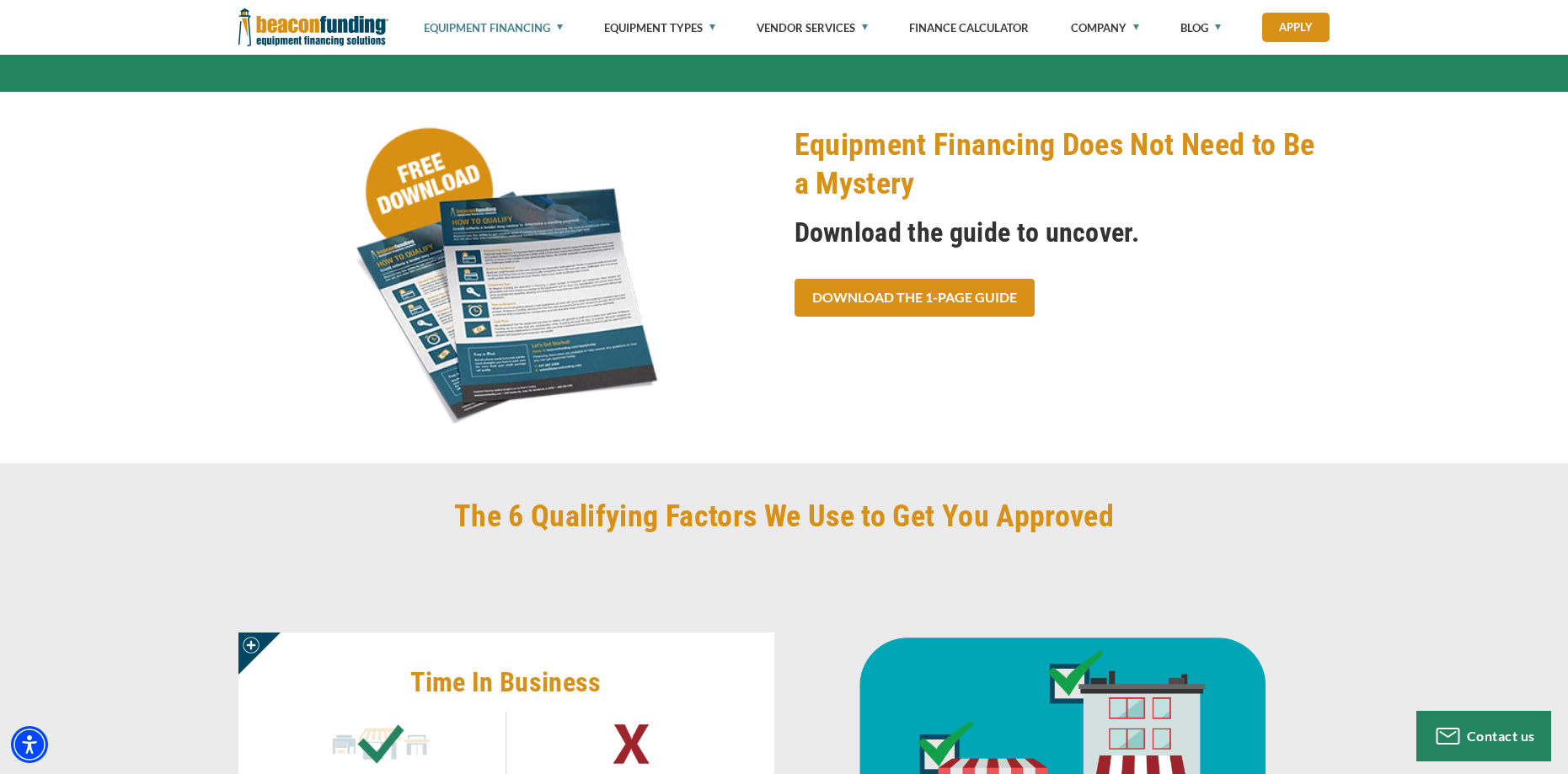
scroll to position [337, 0]
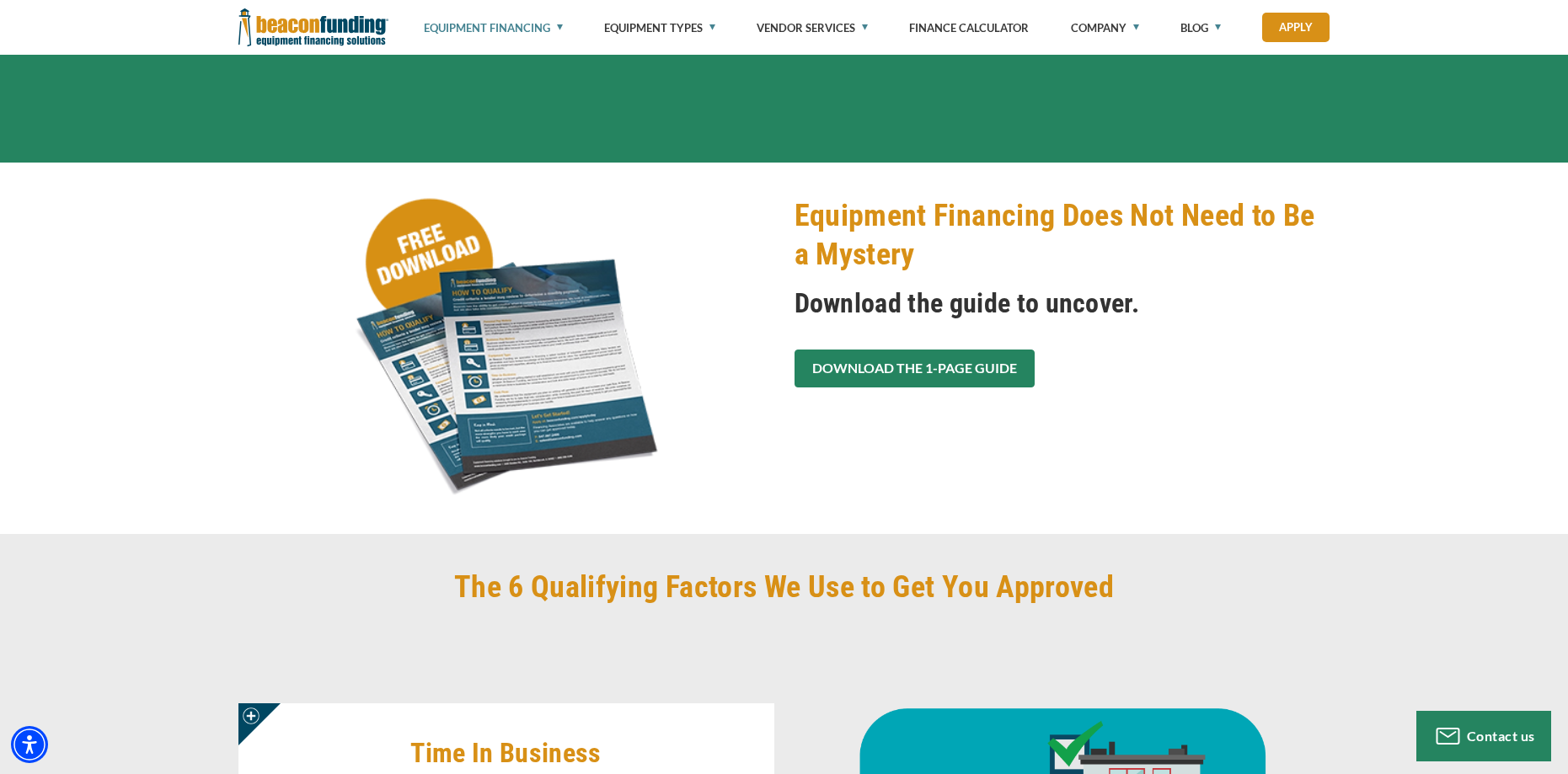
click at [881, 359] on link "Download the 1-Page Guide" at bounding box center [914, 369] width 241 height 38
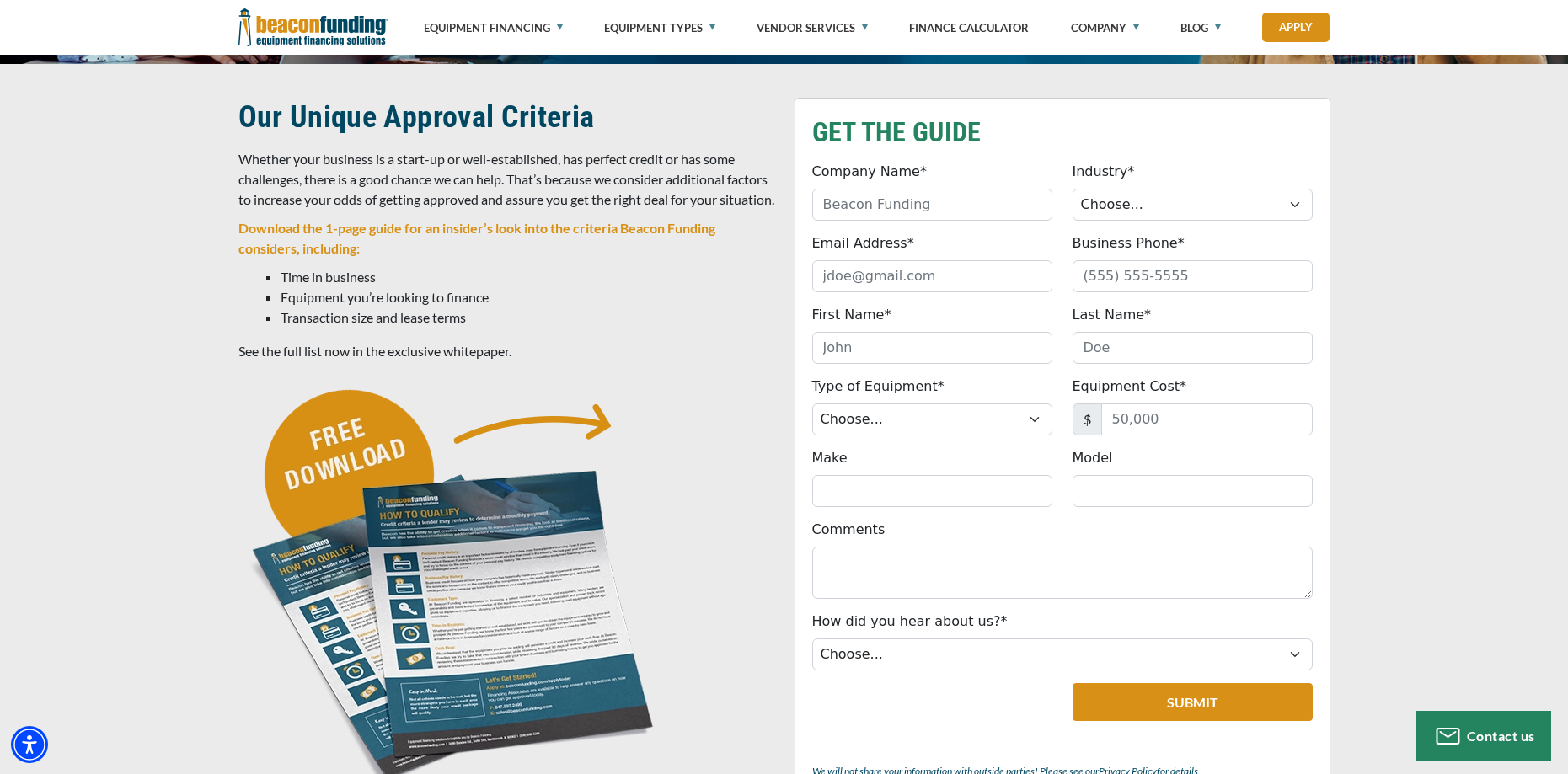
scroll to position [421, 0]
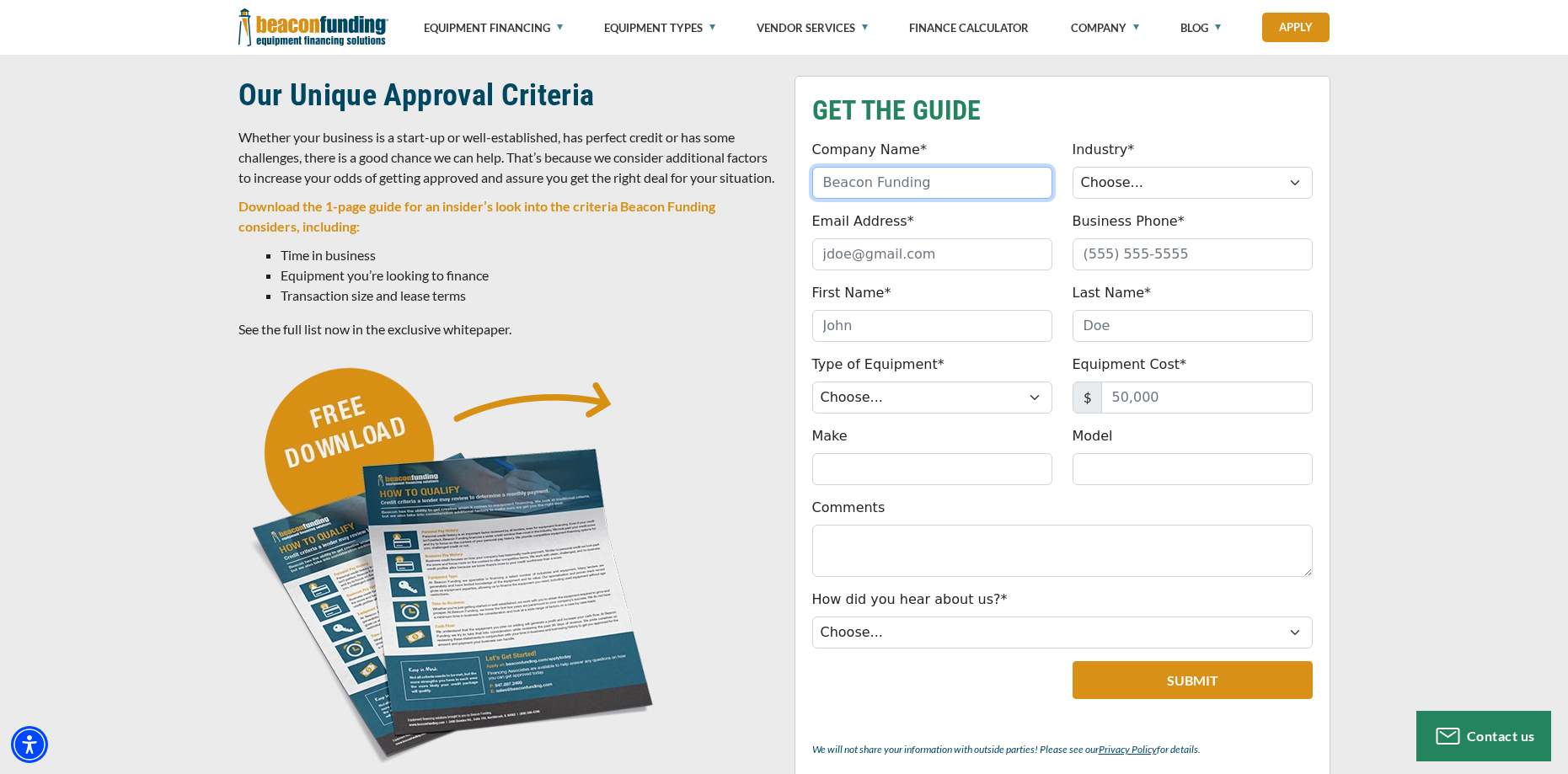
click at [901, 176] on input "Company Name*" at bounding box center [932, 182] width 241 height 32
type input "Integrous Risk Solutions"
type input "[EMAIL_ADDRESS][DOMAIN_NAME]"
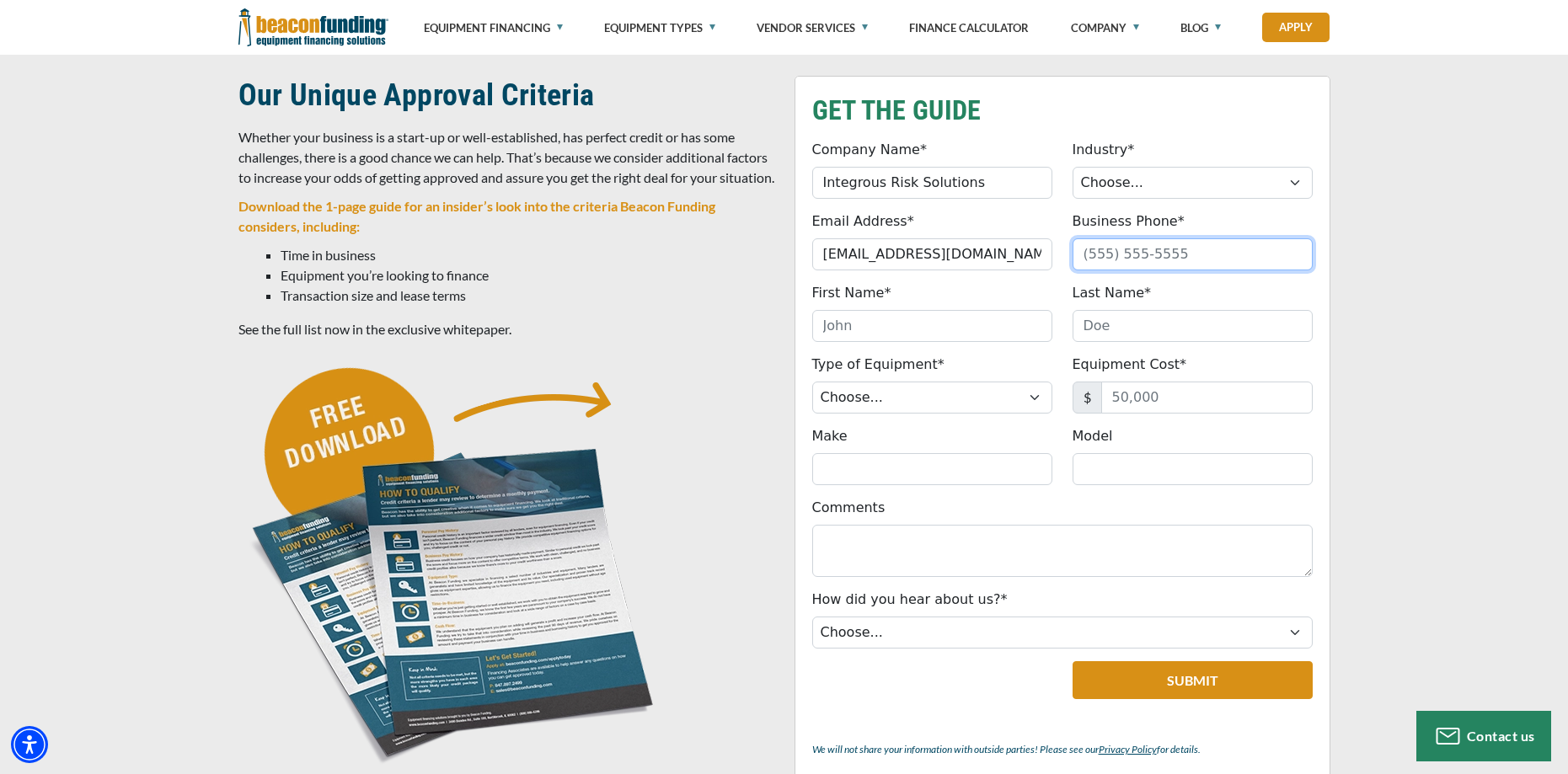
type input "9106388589"
type input "[PERSON_NAME]"
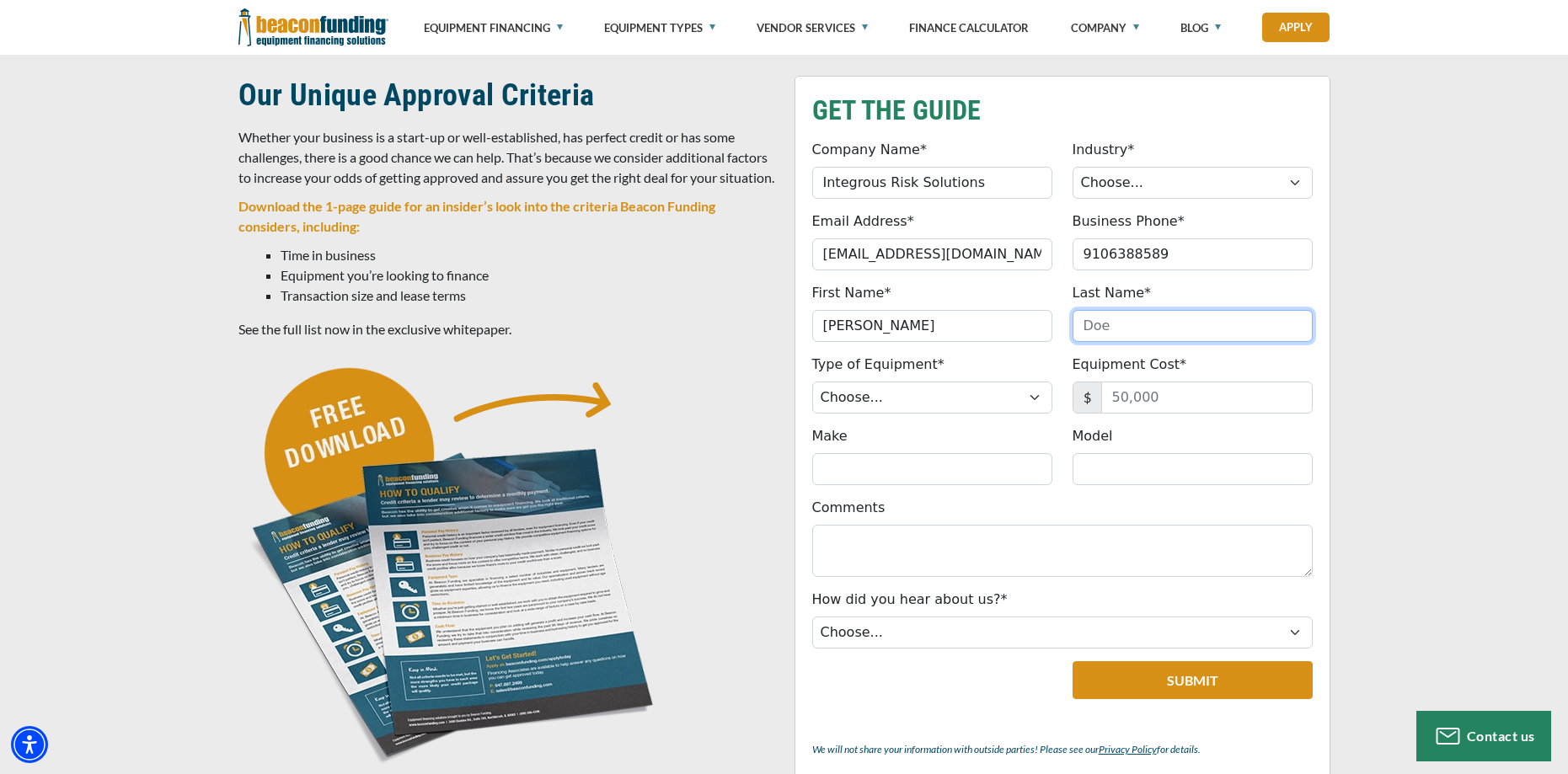
type input "Rabenau"
type input "[PHONE_NUMBER]"
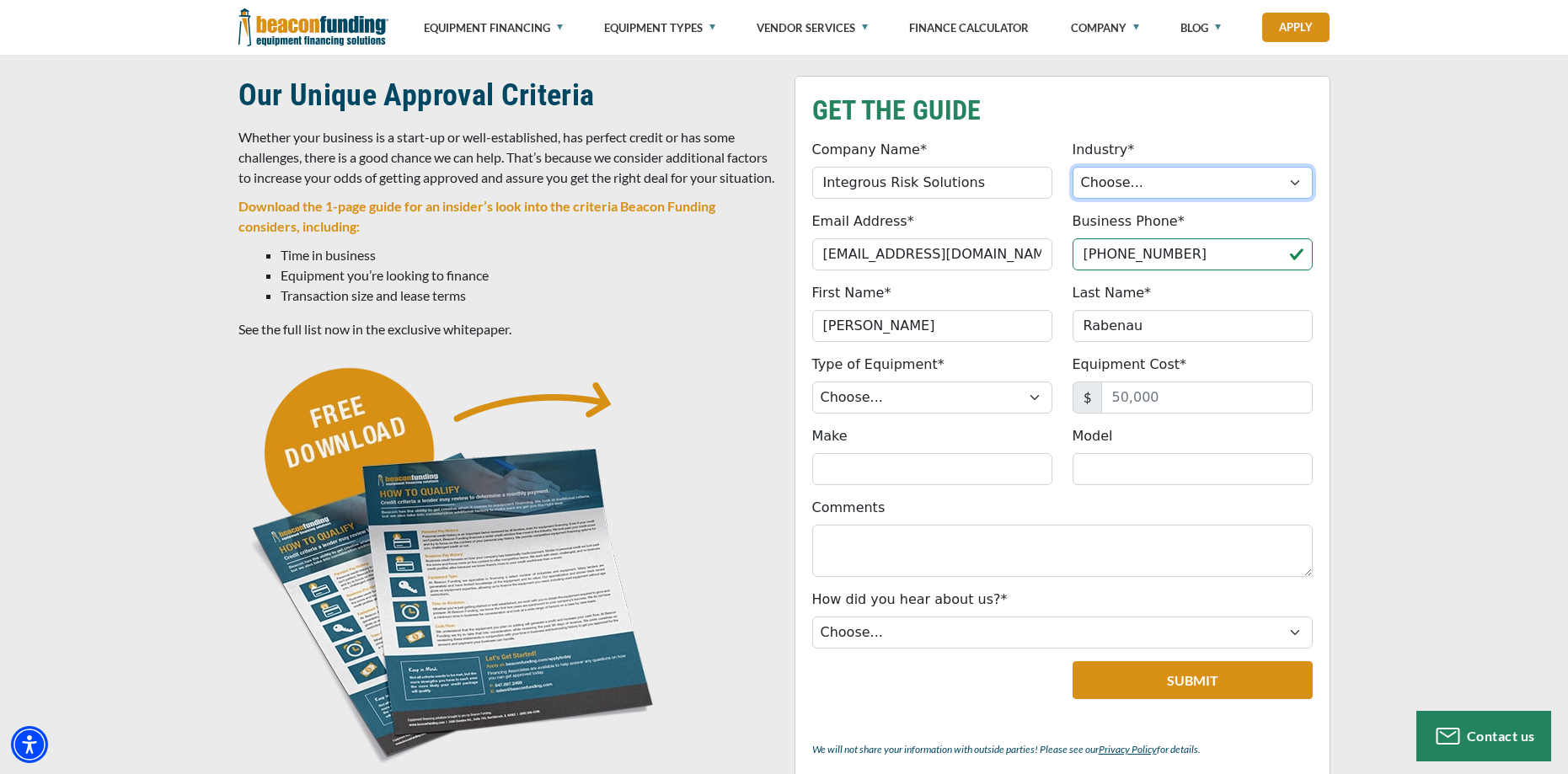
click at [1112, 187] on select "Choose... Towing Landscape/Hardscape Decorated Apparel Septic Light Constructio…" at bounding box center [1192, 182] width 241 height 32
select select "1"
click at [1072, 167] on select "Choose... Towing Landscape/Hardscape Decorated Apparel Septic Light Constructio…" at bounding box center [1192, 182] width 241 height 32
click at [867, 381] on select "Choose... Backhoe Boom/Bucket Truck Chipper Commercial Mower Crane DTG/DTF Prin…" at bounding box center [932, 397] width 241 height 32
select select "5"
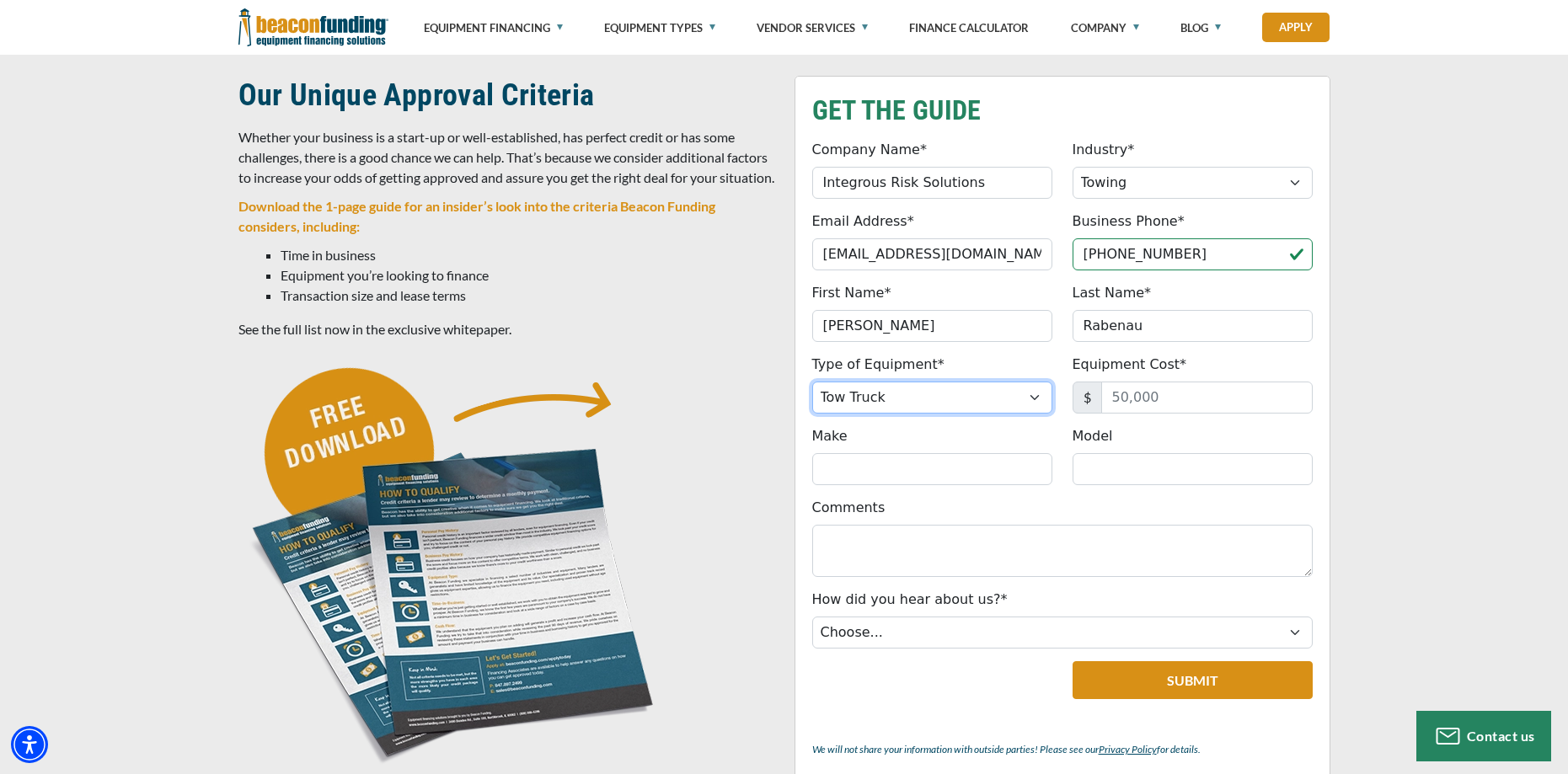
click at [812, 381] on select "Choose... Backhoe Boom/Bucket Truck Chipper Commercial Mower Crane DTG/DTF Prin…" at bounding box center [932, 397] width 241 height 32
click at [1167, 397] on input "Equipment Cost*" at bounding box center [1207, 397] width 212 height 32
type input "120,000"
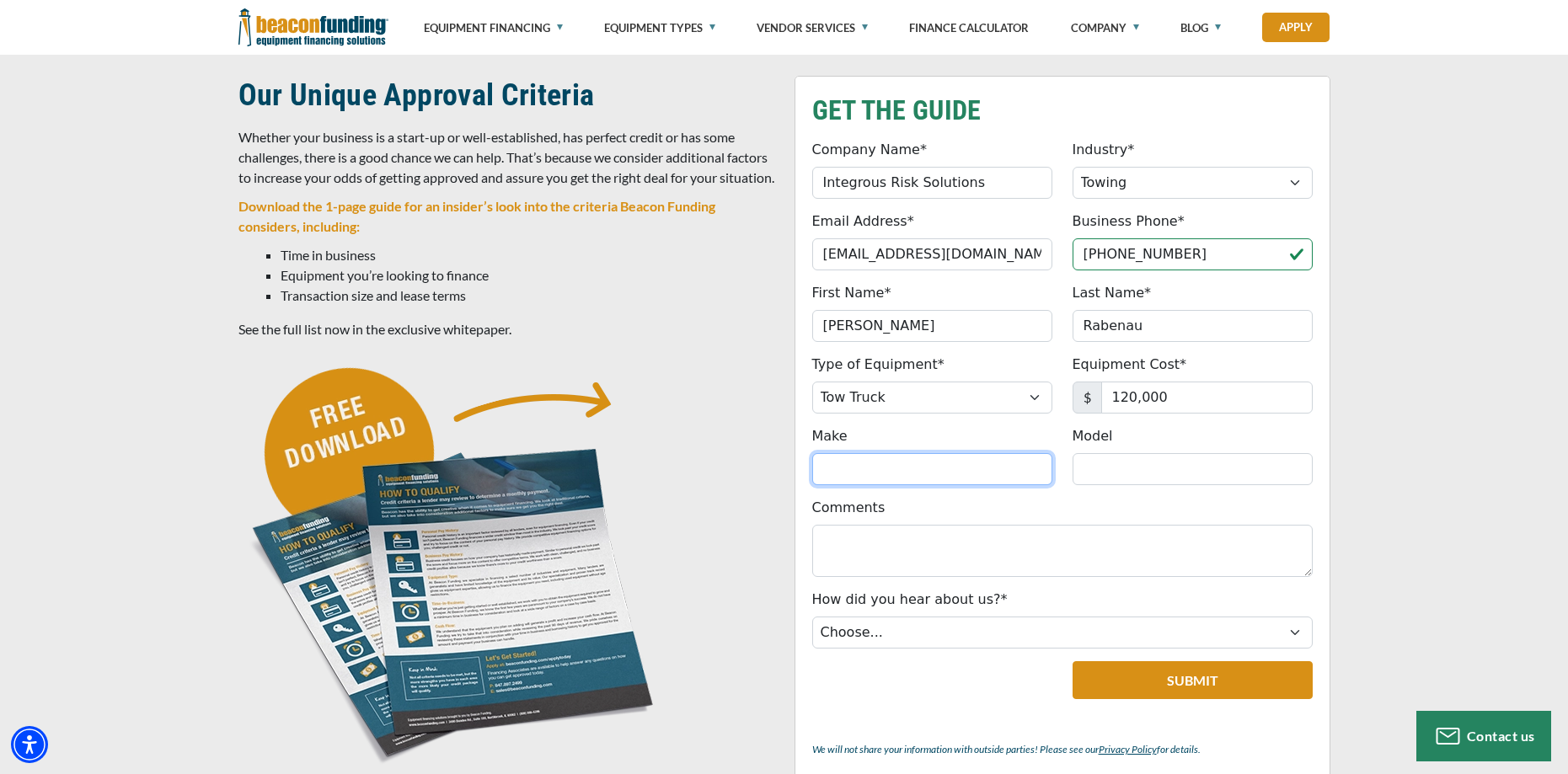
click at [902, 473] on input "Make" at bounding box center [932, 468] width 241 height 32
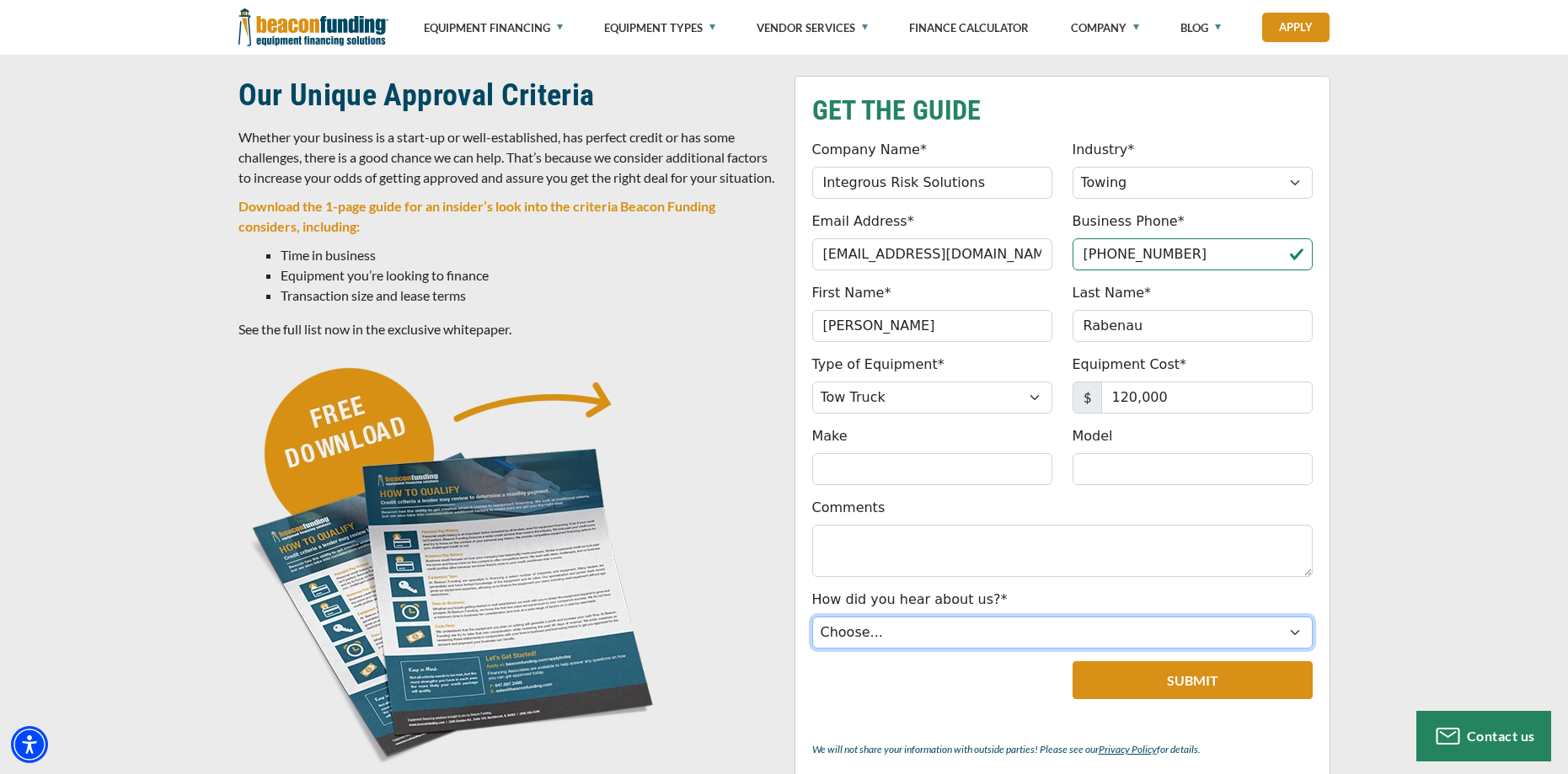
click at [867, 625] on select "Choose... Internet Search Vendor Referral Word of Mouth Client Referral Email E…" at bounding box center [1062, 632] width 500 height 32
select select "1"
click at [812, 617] on select "Choose... Internet Search Vendor Referral Word of Mouth Client Referral Email E…" at bounding box center [1062, 632] width 500 height 32
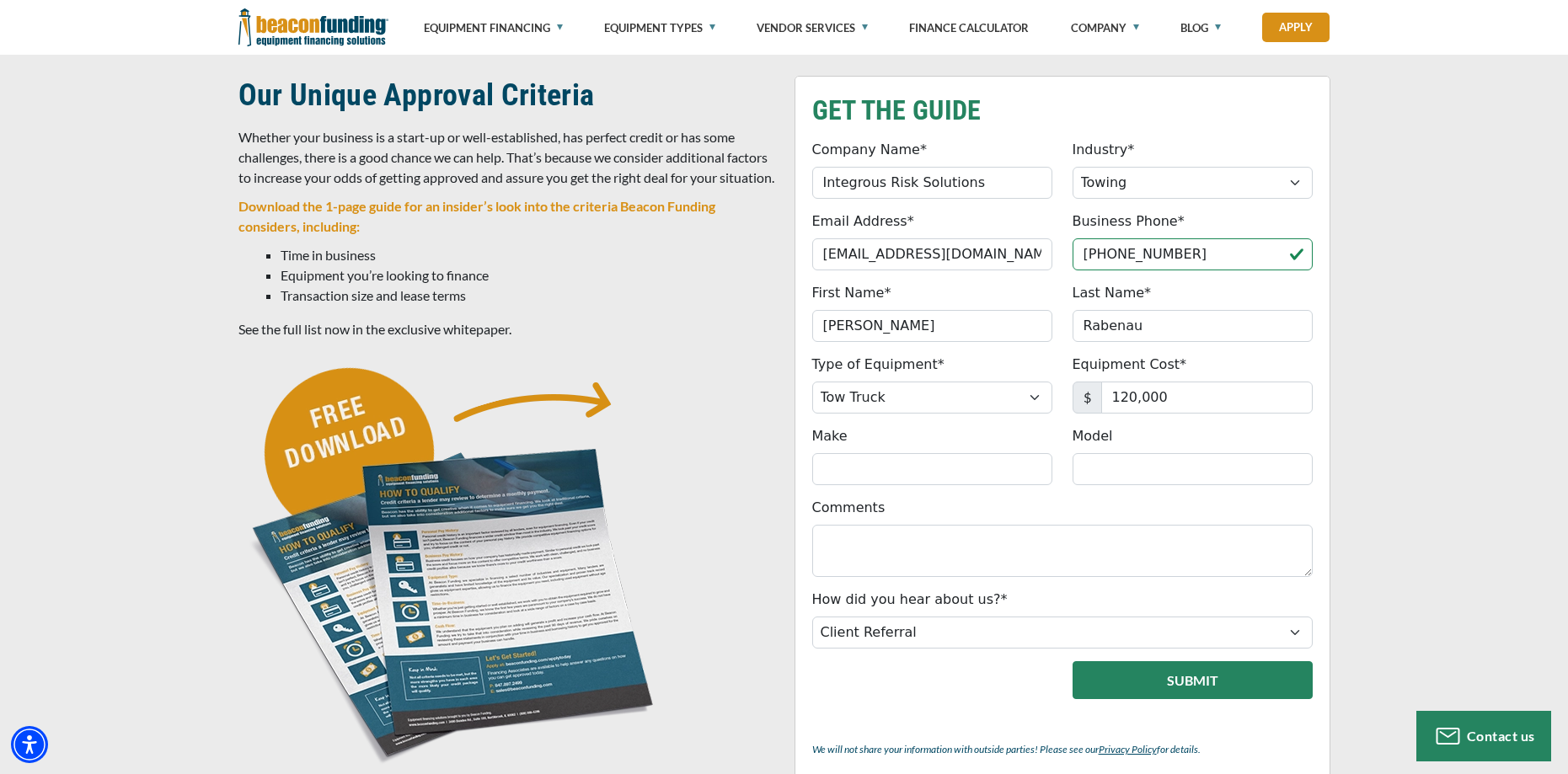
click at [1160, 672] on button "Submit" at bounding box center [1192, 680] width 241 height 38
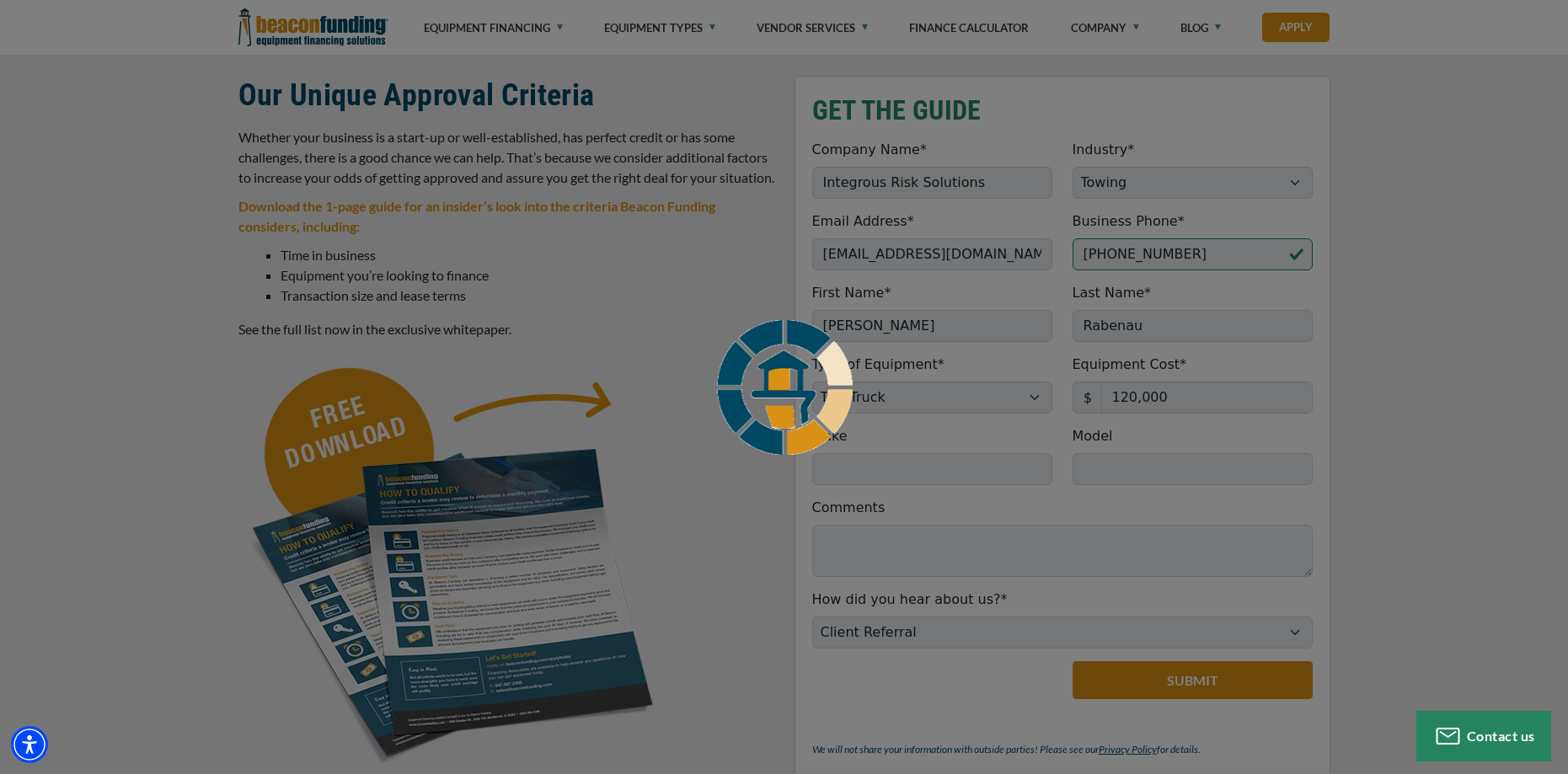
scroll to position [429, 0]
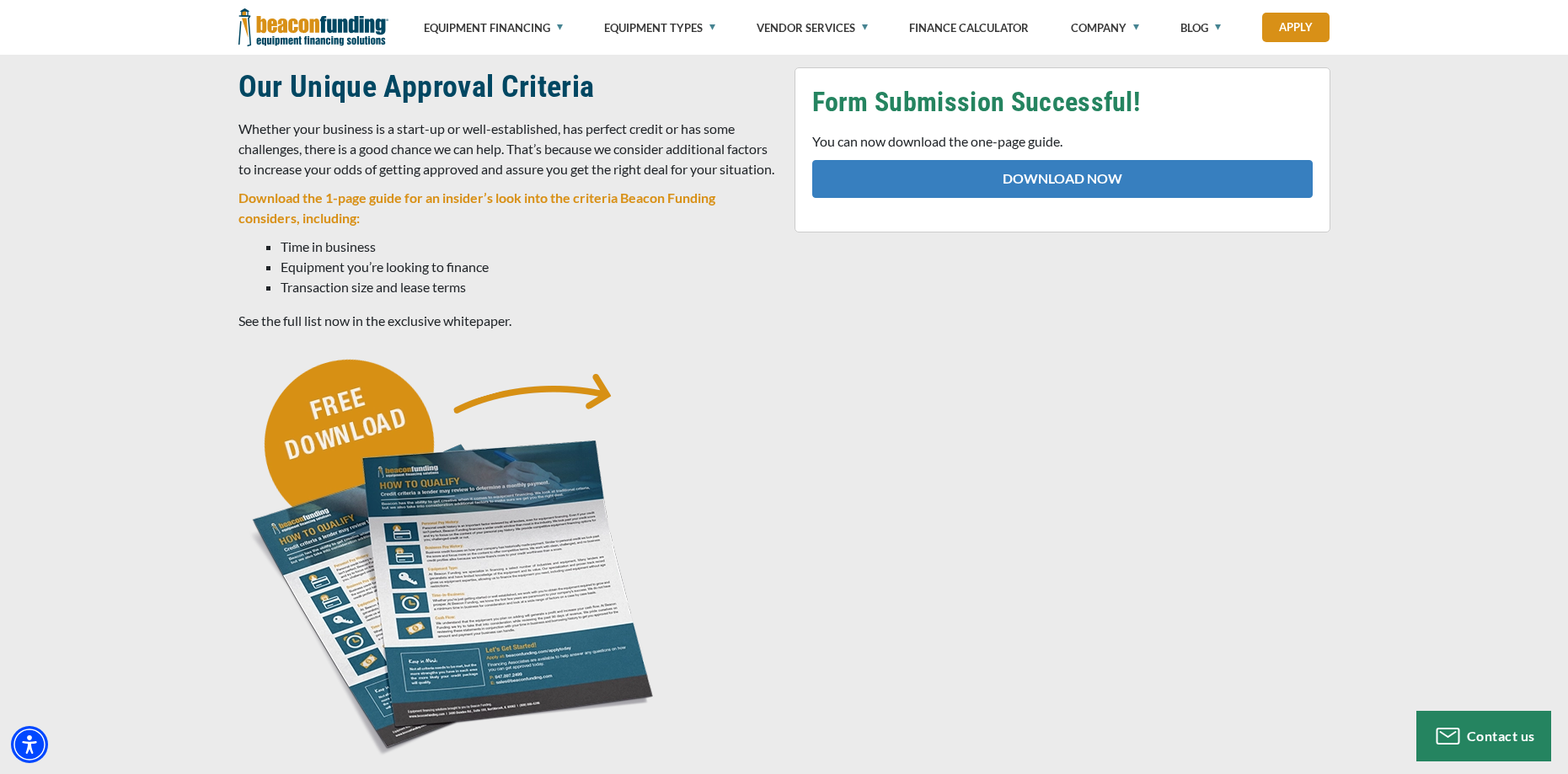
click at [1072, 174] on link "DOWNLOAD NOW" at bounding box center [1062, 179] width 500 height 38
